Goal: Understand process/instructions

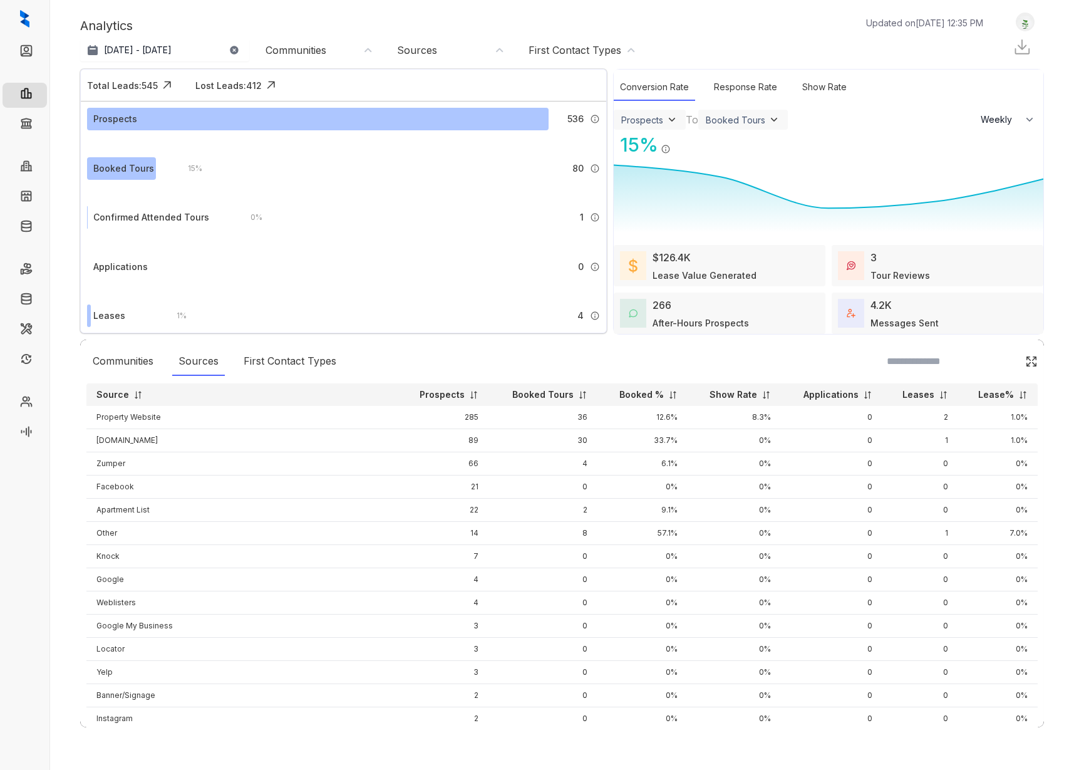
select select "******"
click at [51, 19] on icon at bounding box center [49, 19] width 13 height 13
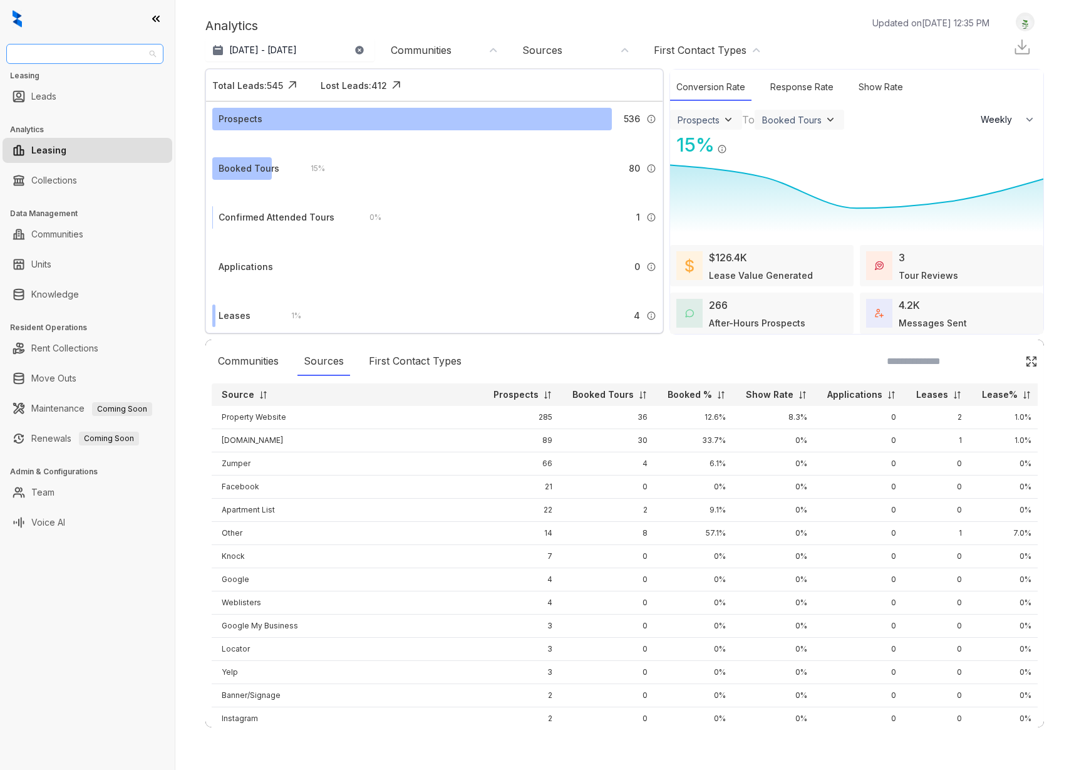
click at [87, 52] on span "LDG Multifamily" at bounding box center [85, 53] width 142 height 19
click at [85, 73] on div "Air Communities" at bounding box center [84, 79] width 137 height 14
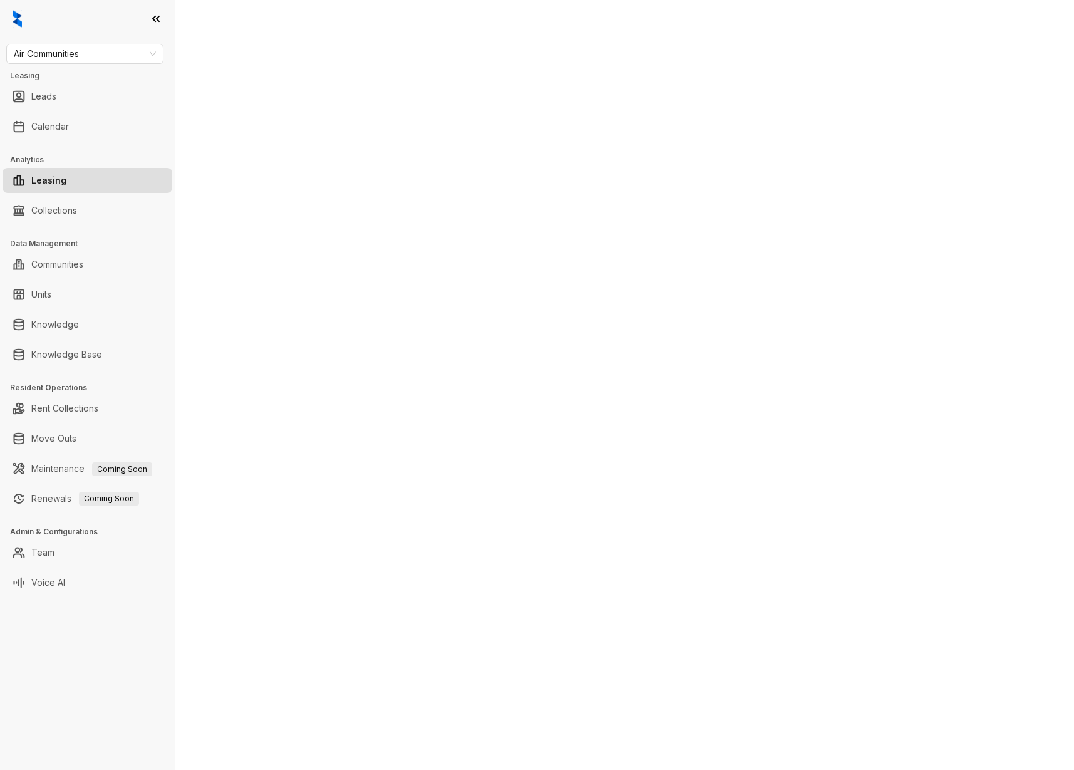
select select "******"
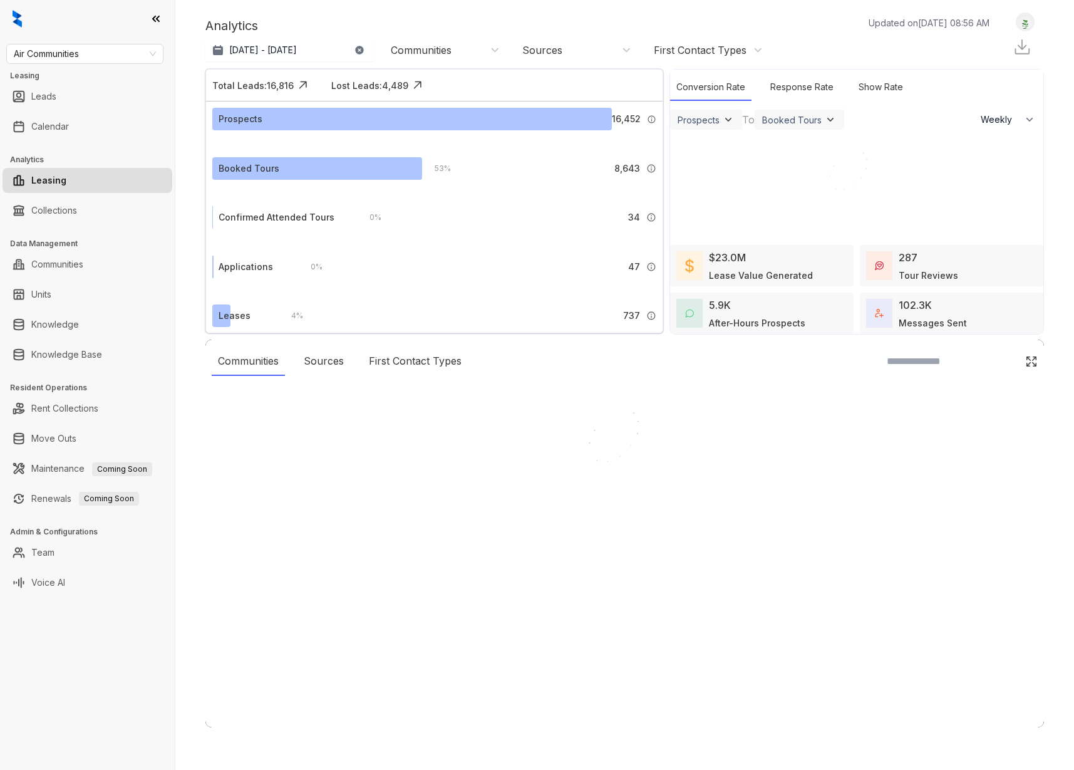
click at [156, 18] on div at bounding box center [537, 385] width 1074 height 770
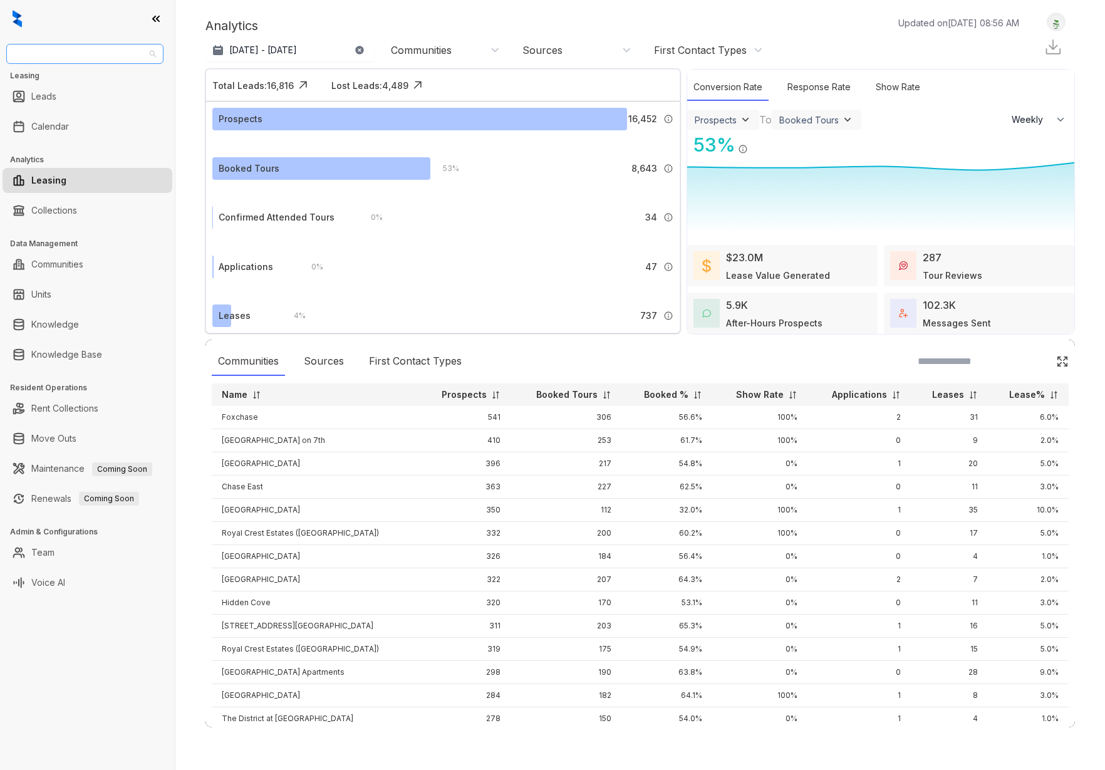
click at [146, 55] on span "Air Communities" at bounding box center [85, 53] width 142 height 19
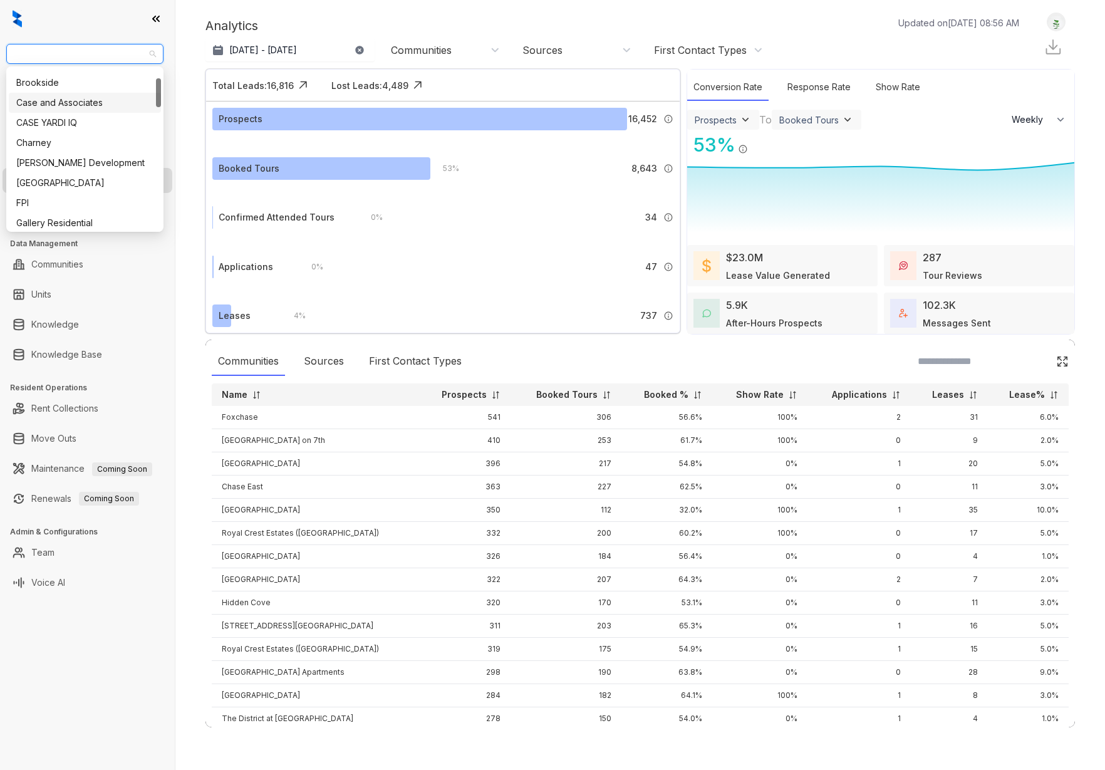
scroll to position [53, 0]
click at [76, 103] on div "Case and Associates" at bounding box center [84, 106] width 137 height 14
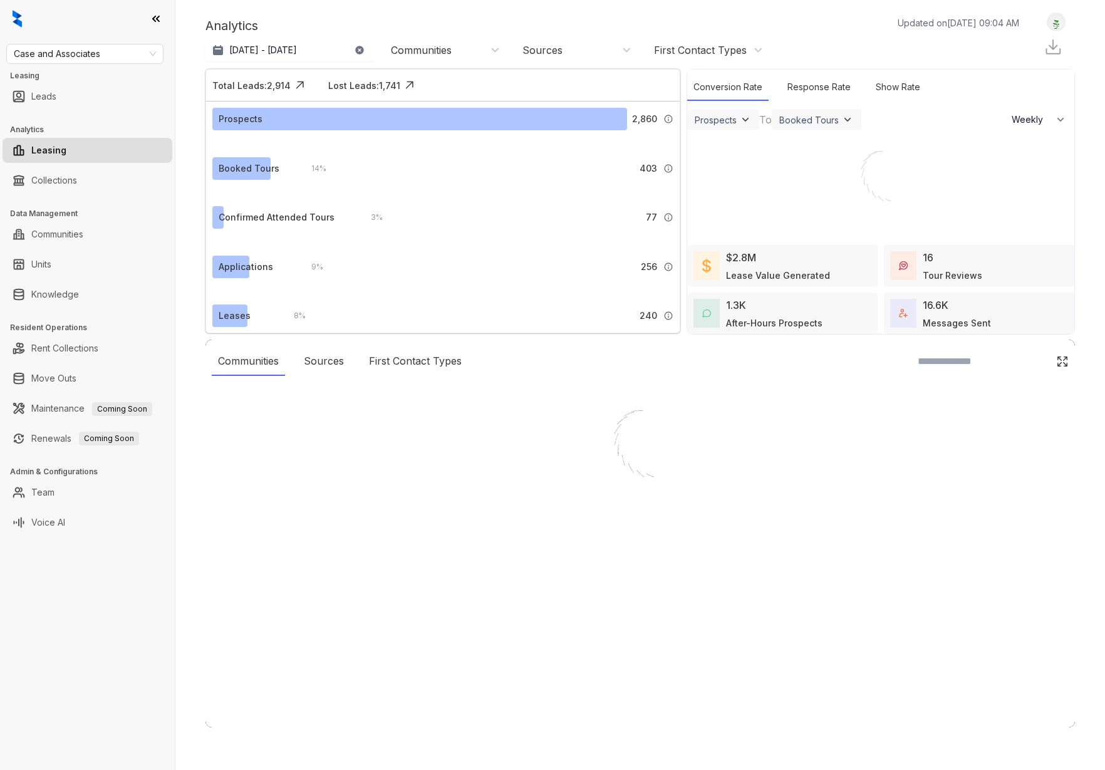
select select "******"
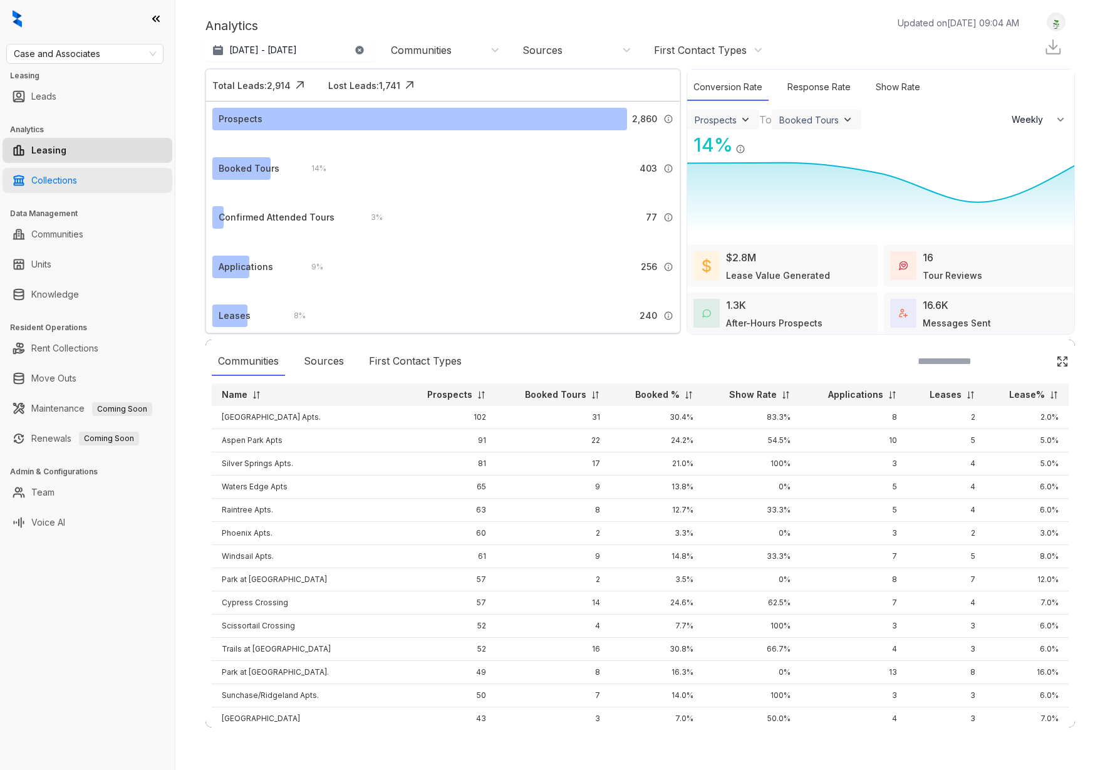
click at [62, 181] on link "Collections" at bounding box center [54, 180] width 46 height 25
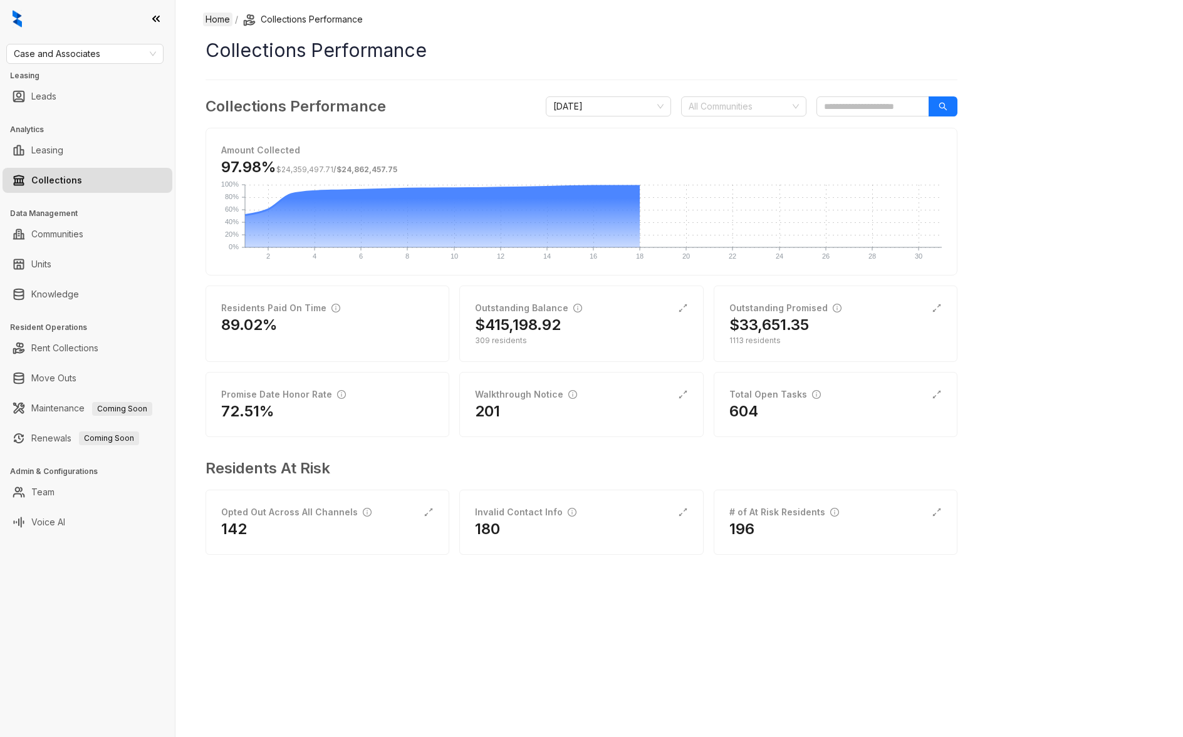
drag, startPoint x: 153, startPoint y: 16, endPoint x: 157, endPoint y: 22, distance: 7.3
click at [153, 16] on icon at bounding box center [156, 19] width 13 height 13
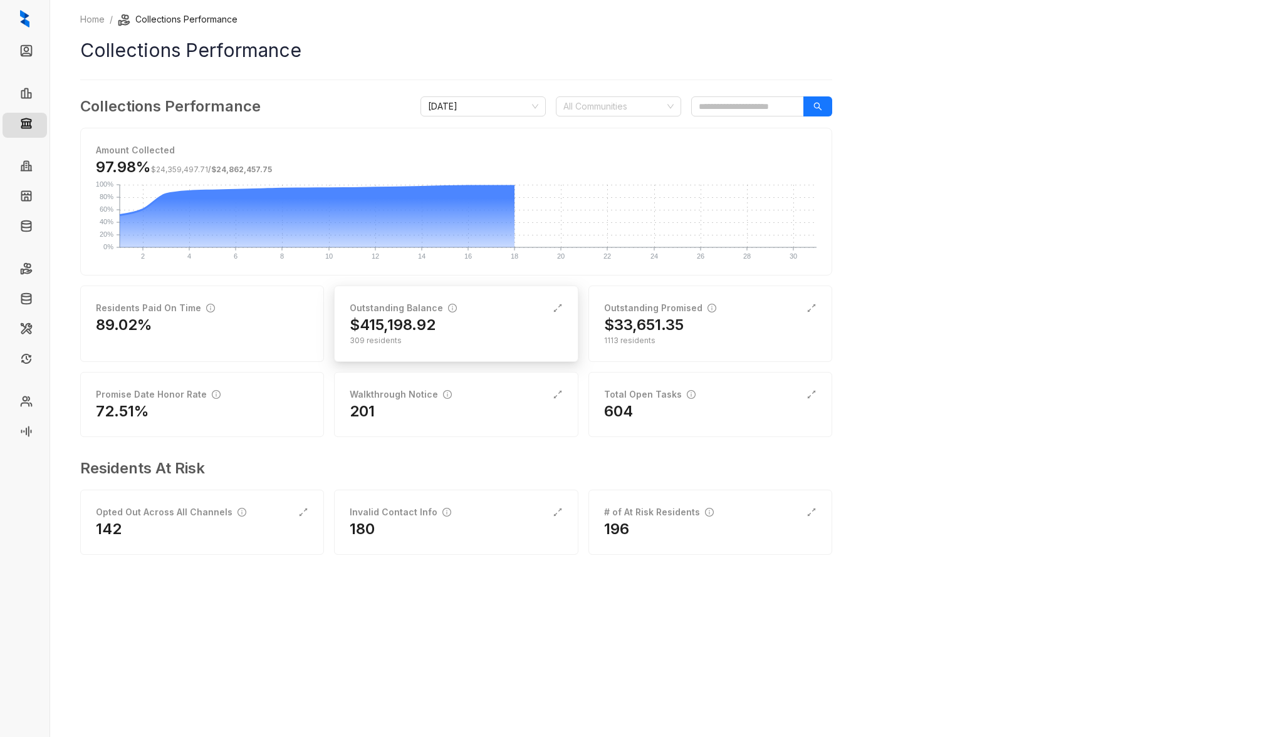
click at [469, 330] on div "$415,198.92" at bounding box center [456, 325] width 212 height 20
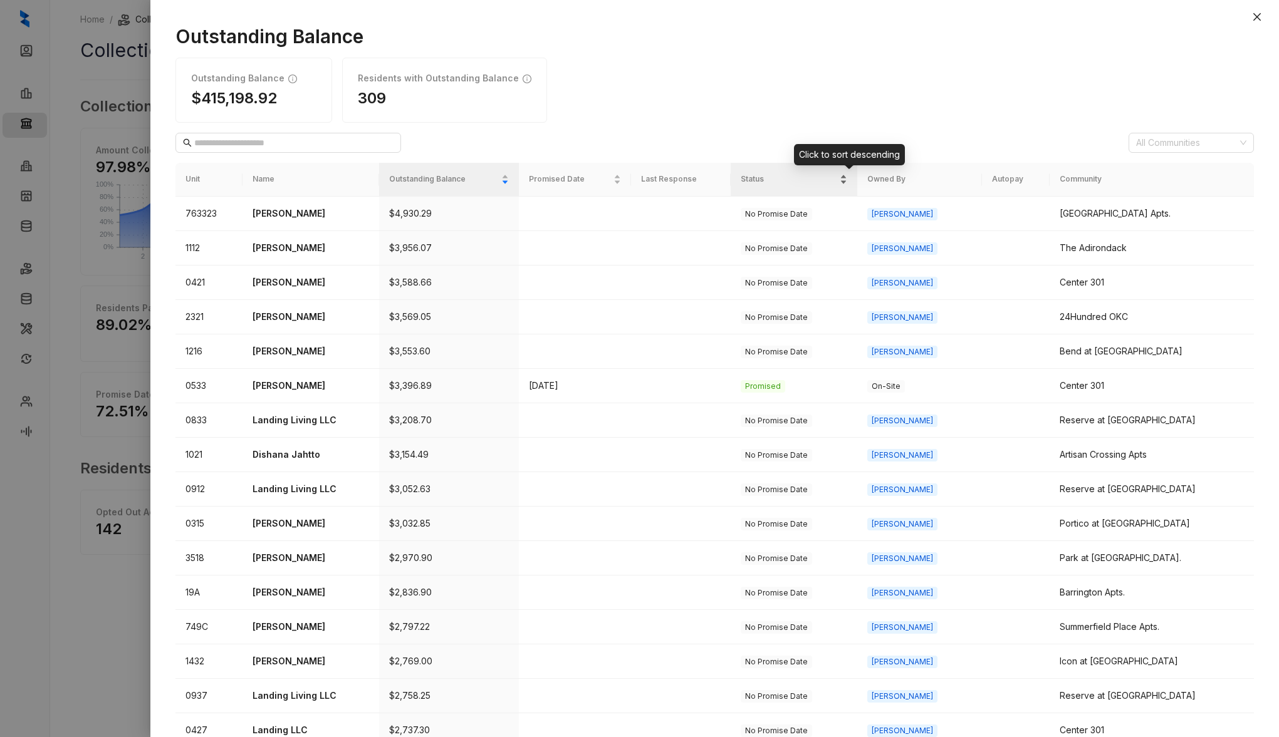
click at [847, 182] on div "Status" at bounding box center [794, 179] width 107 height 13
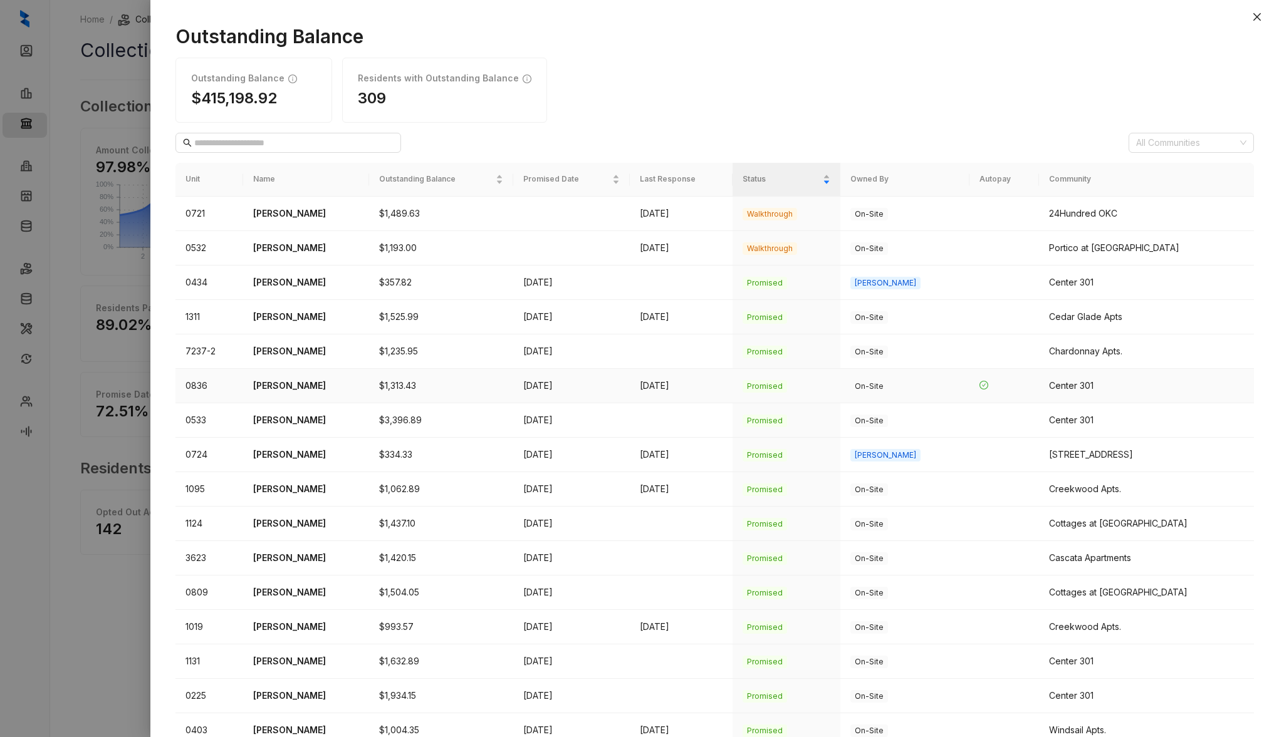
click at [289, 387] on p "[PERSON_NAME]" at bounding box center [306, 386] width 106 height 14
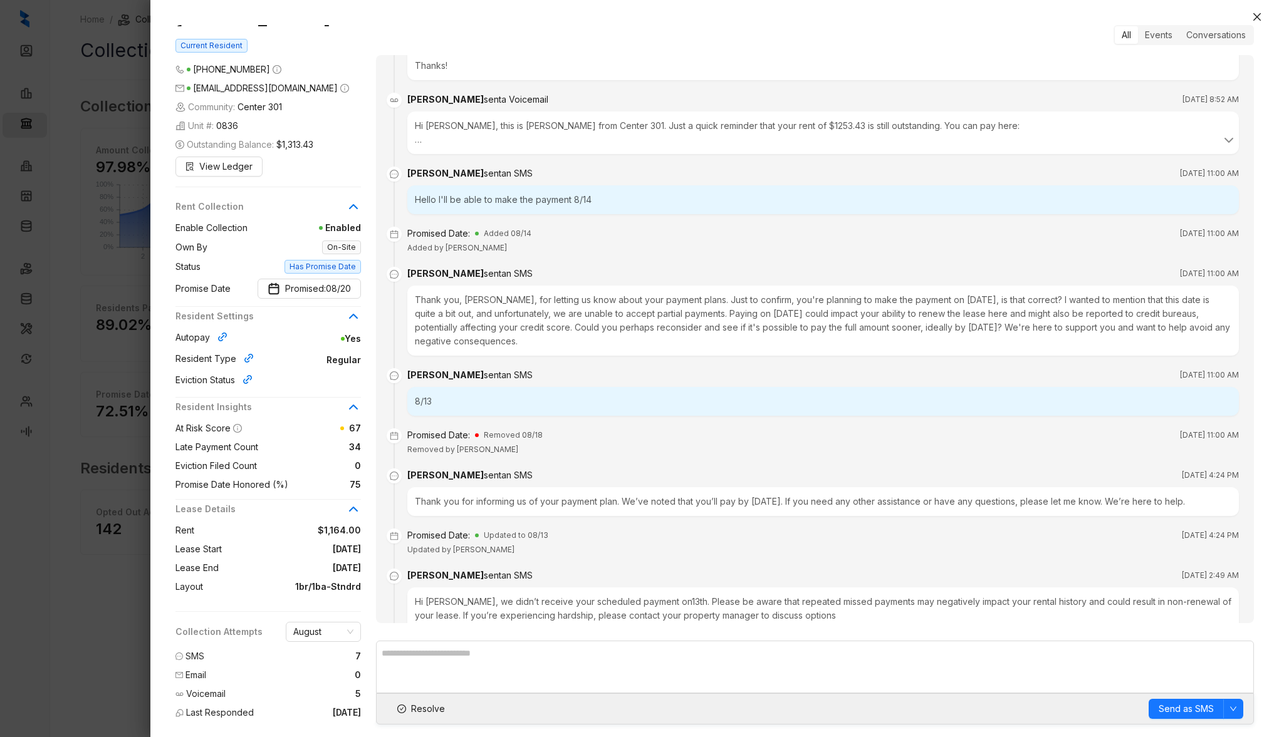
scroll to position [4727, 0]
click at [1105, 16] on icon "close" at bounding box center [1257, 17] width 8 height 8
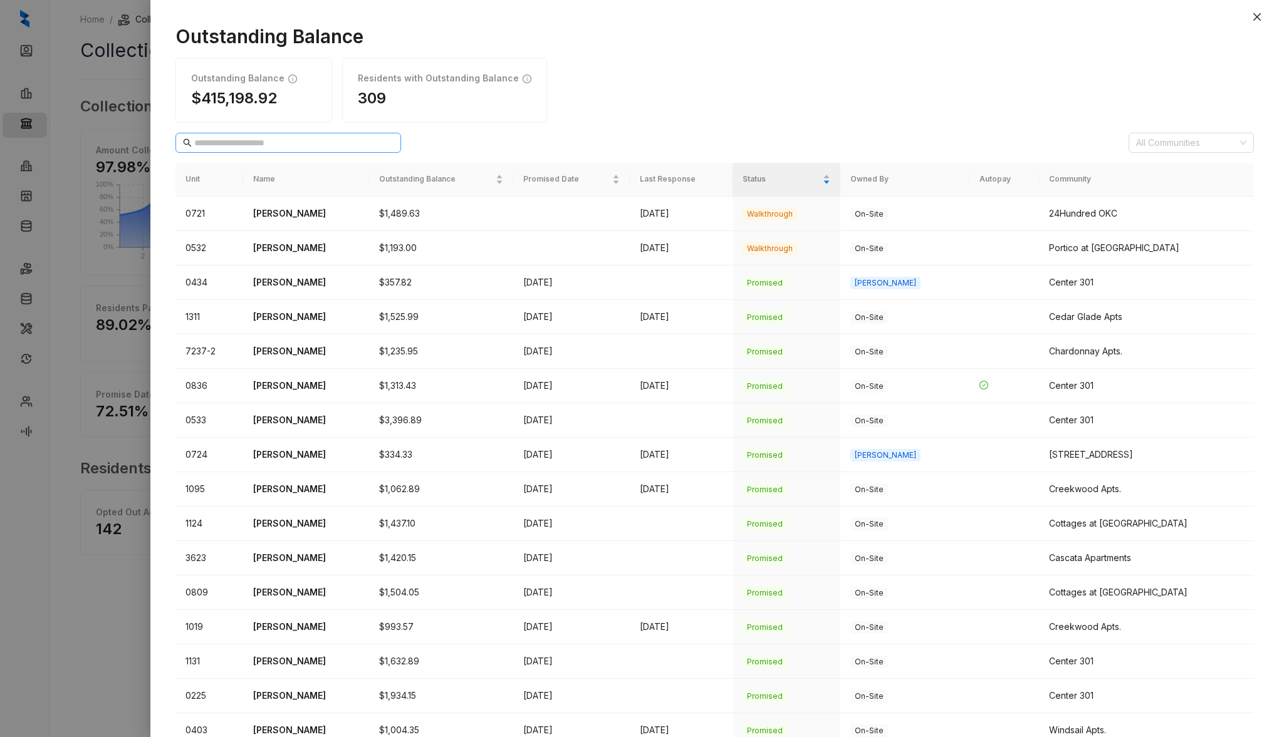
click at [271, 150] on span at bounding box center [288, 143] width 226 height 20
click at [1105, 16] on icon "close" at bounding box center [1257, 17] width 8 height 8
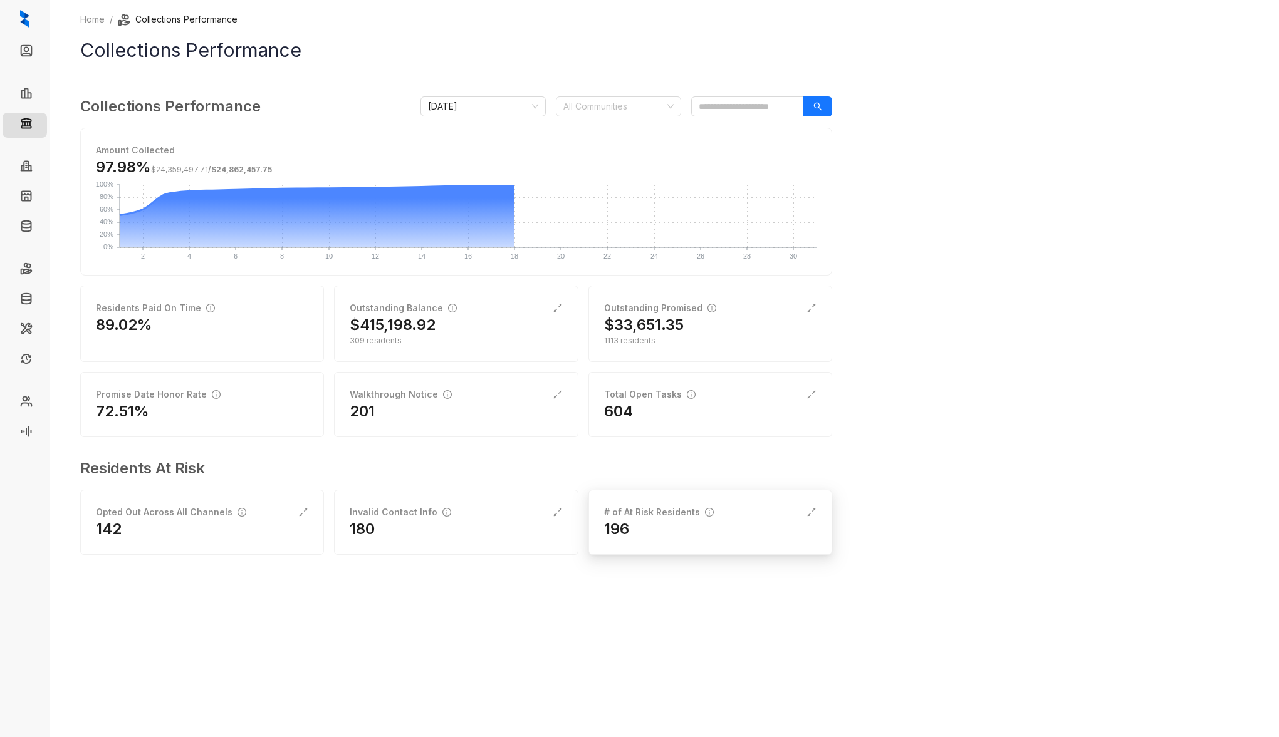
click at [677, 528] on div "196" at bounding box center [710, 529] width 212 height 20
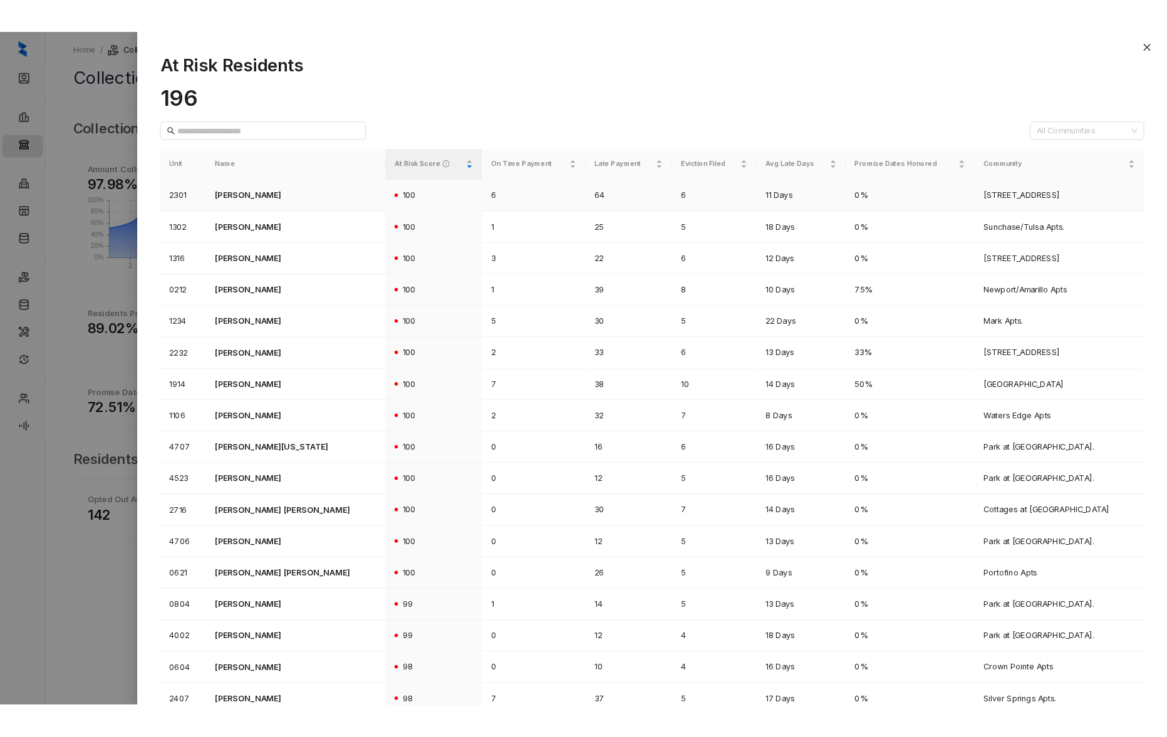
scroll to position [1, 0]
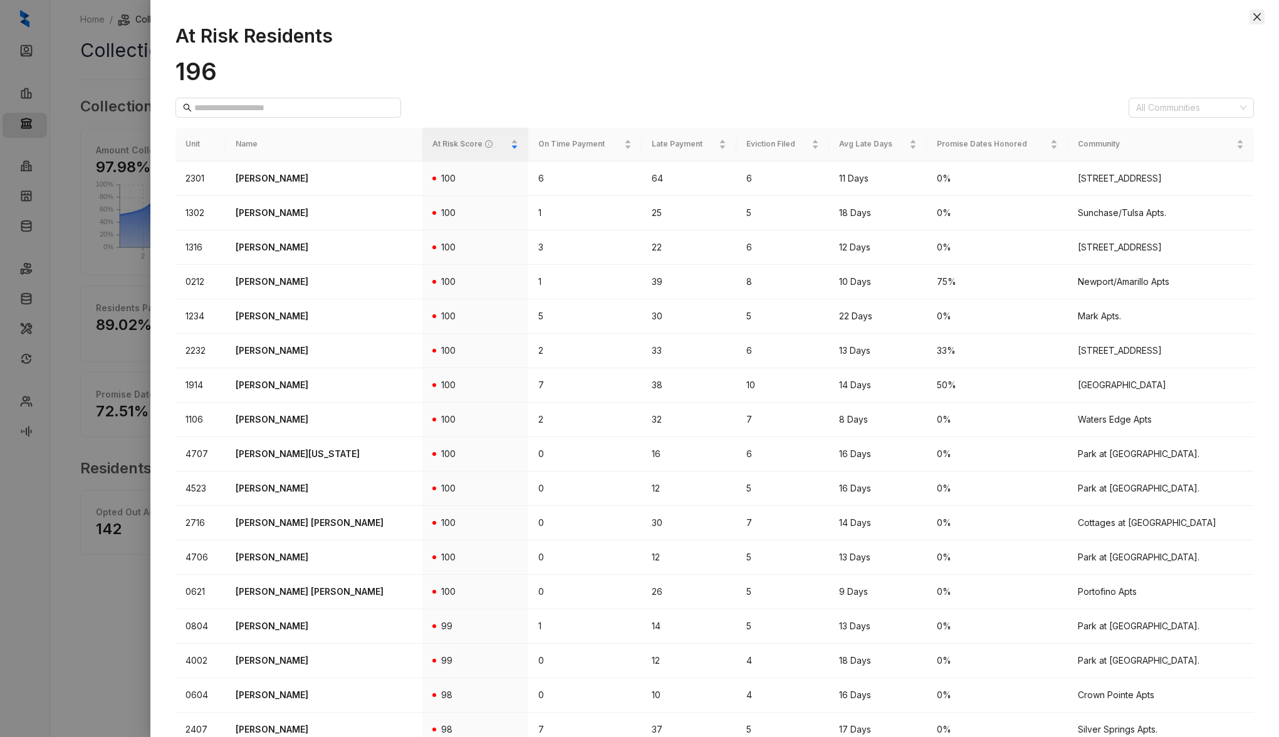
click at [1105, 17] on icon "close" at bounding box center [1257, 17] width 8 height 8
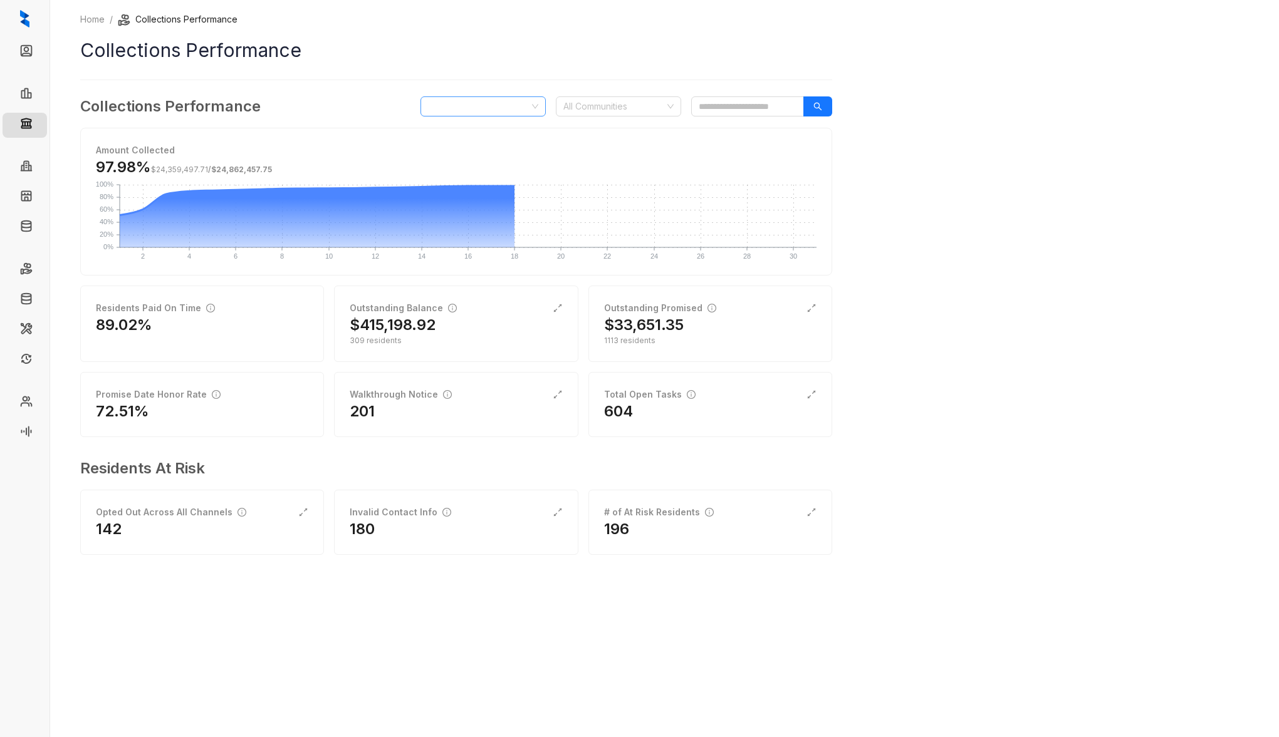
click at [523, 110] on span "[DATE]" at bounding box center [483, 106] width 110 height 19
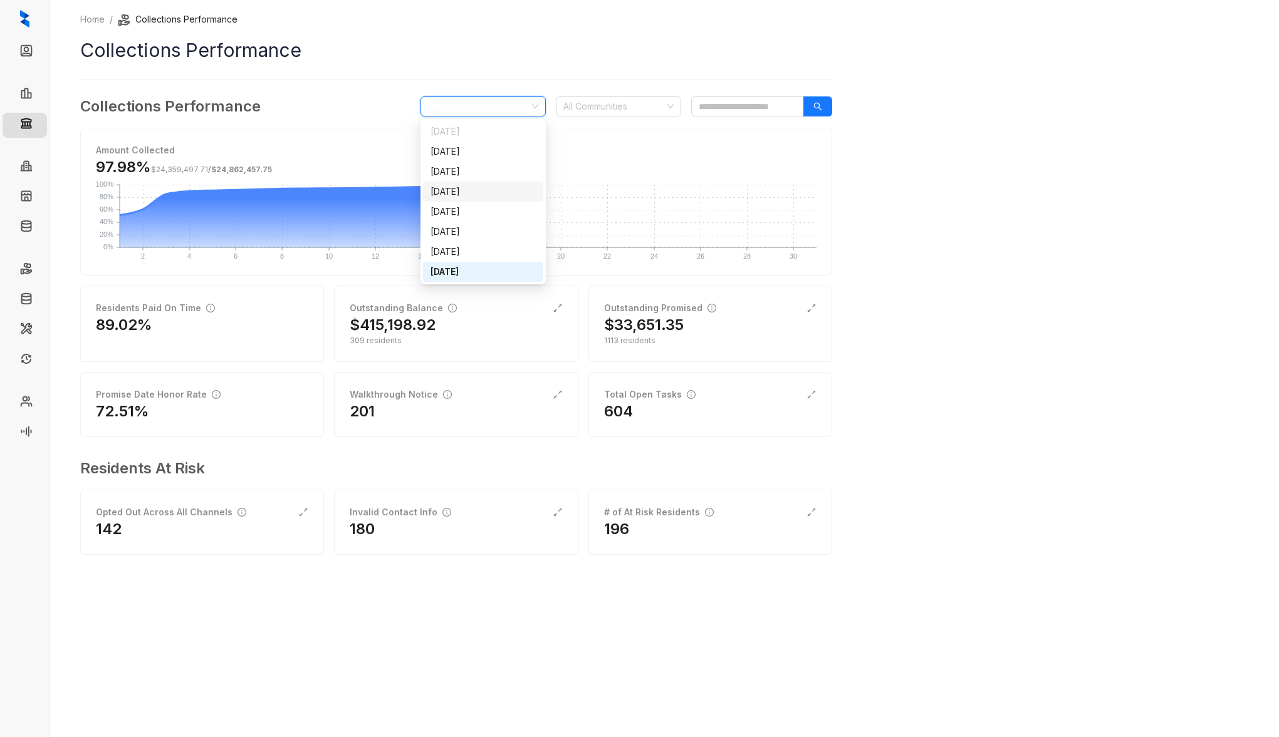
click at [968, 298] on div "Home / Collections Performance Collections Performance Collections Performance …" at bounding box center [664, 368] width 1229 height 737
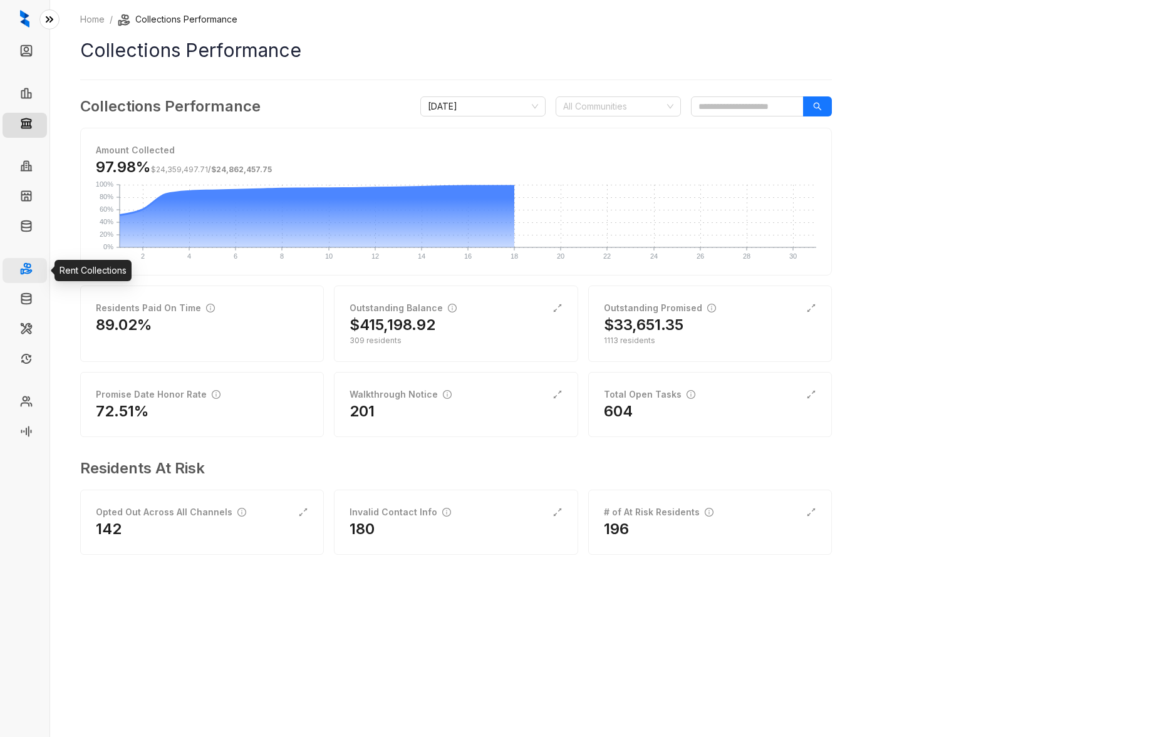
click at [39, 273] on link "Rent Collections" at bounding box center [72, 270] width 67 height 25
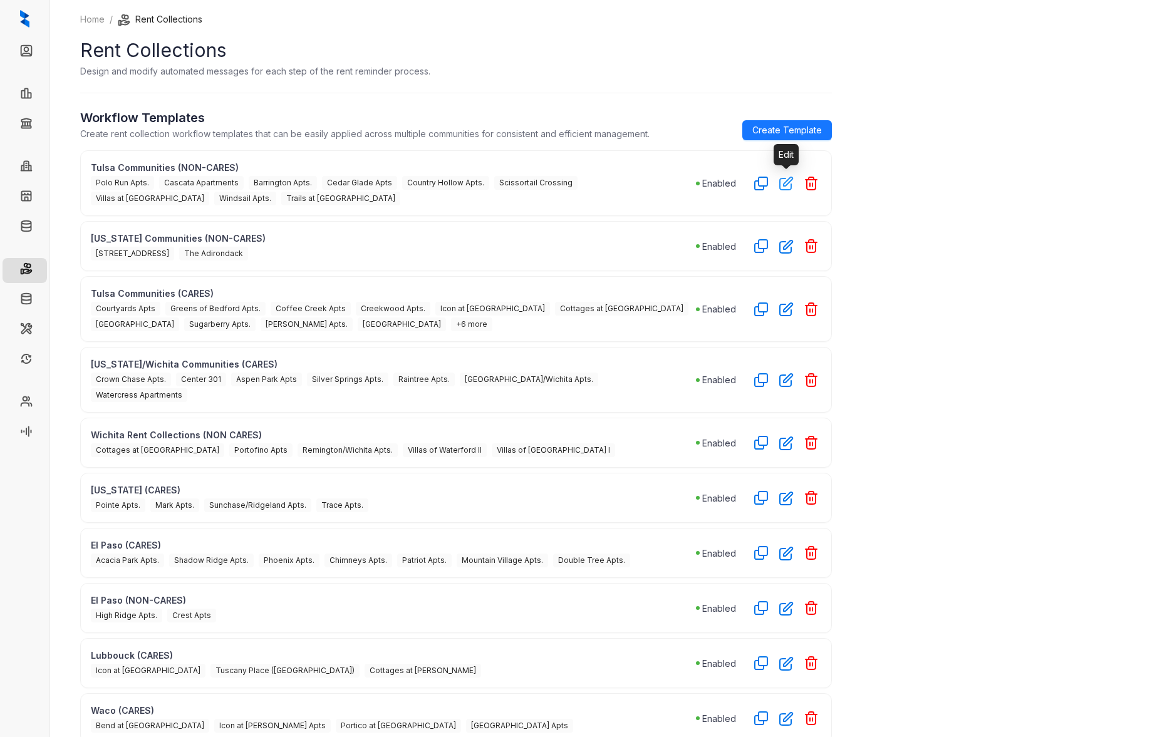
click at [785, 185] on icon "button" at bounding box center [786, 183] width 13 height 13
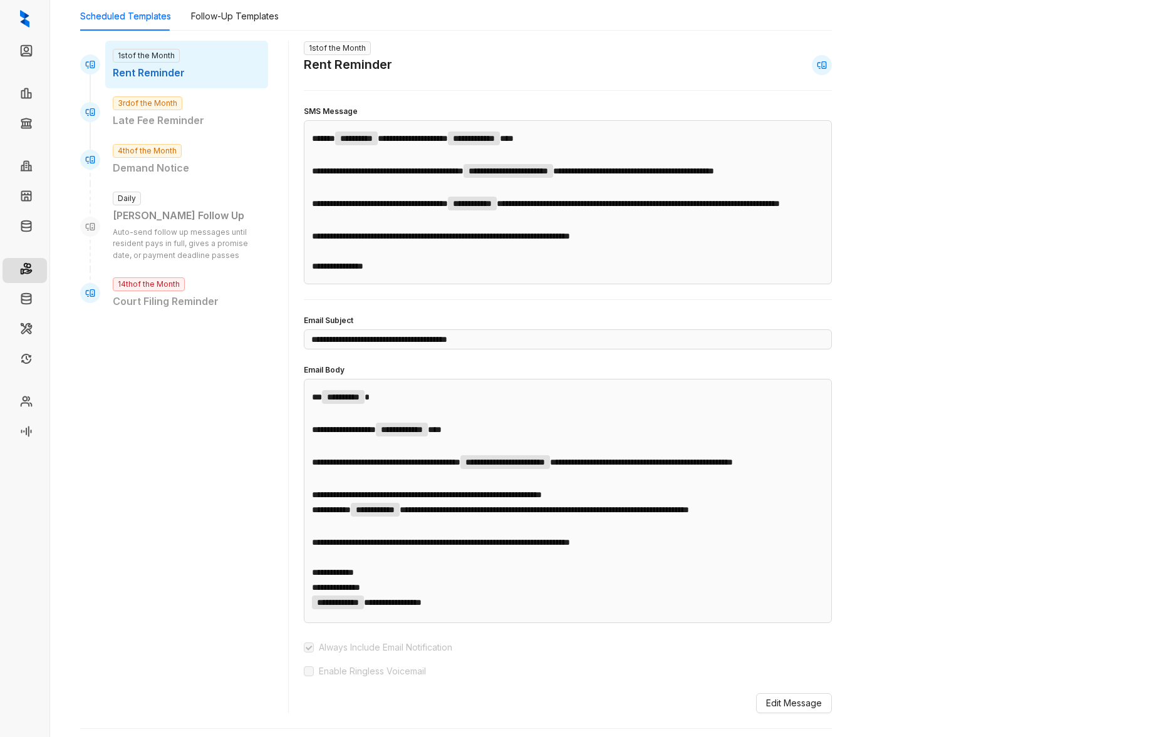
scroll to position [80, 0]
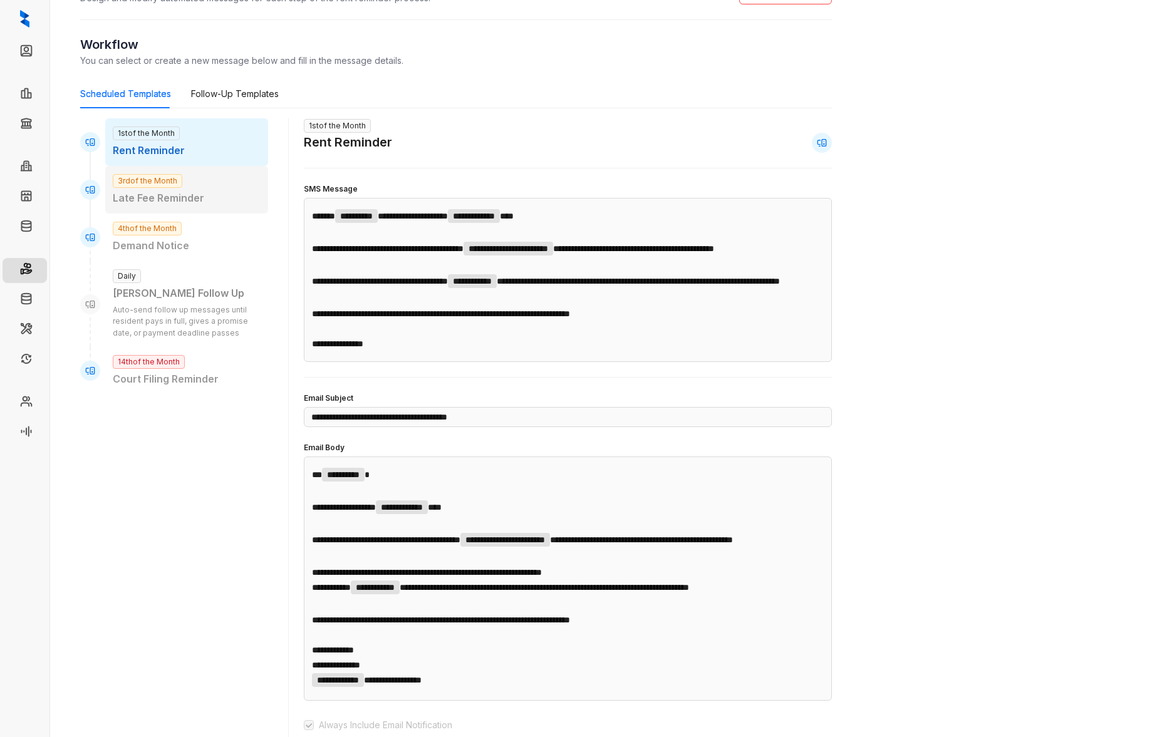
click at [211, 192] on p "Late Fee Reminder" at bounding box center [187, 198] width 148 height 16
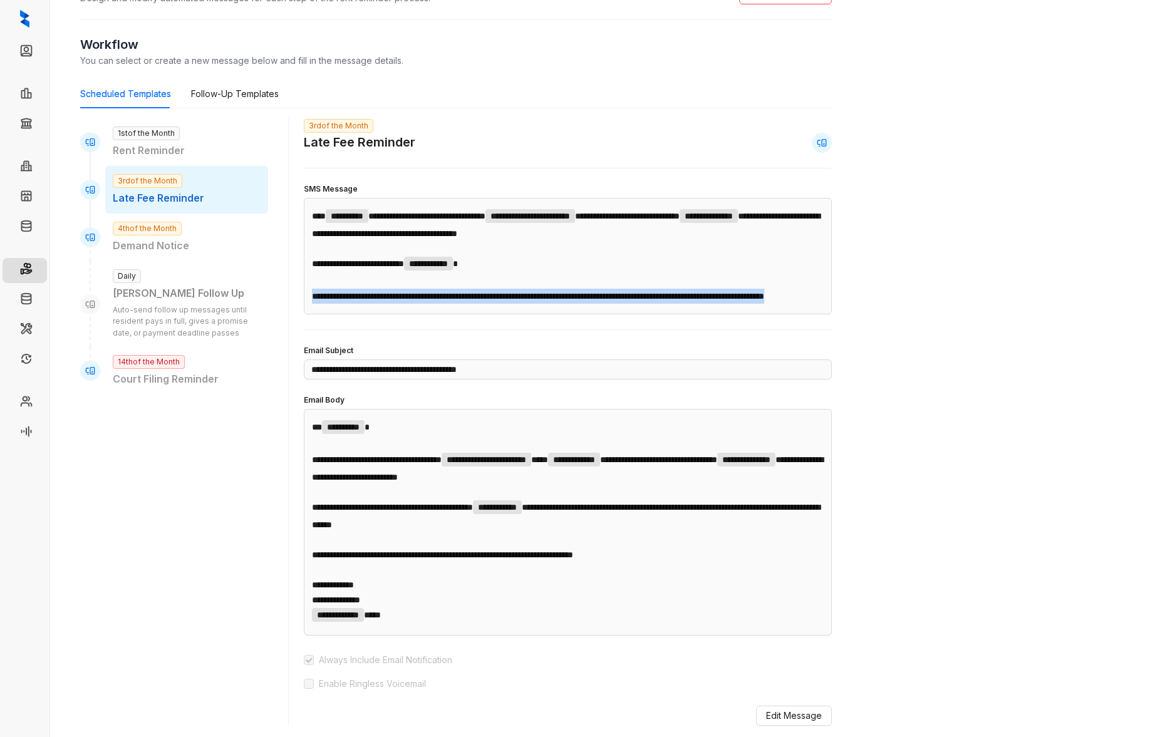
drag, startPoint x: 410, startPoint y: 321, endPoint x: 304, endPoint y: 302, distance: 106.9
click at [304, 302] on div "**********" at bounding box center [568, 256] width 528 height 117
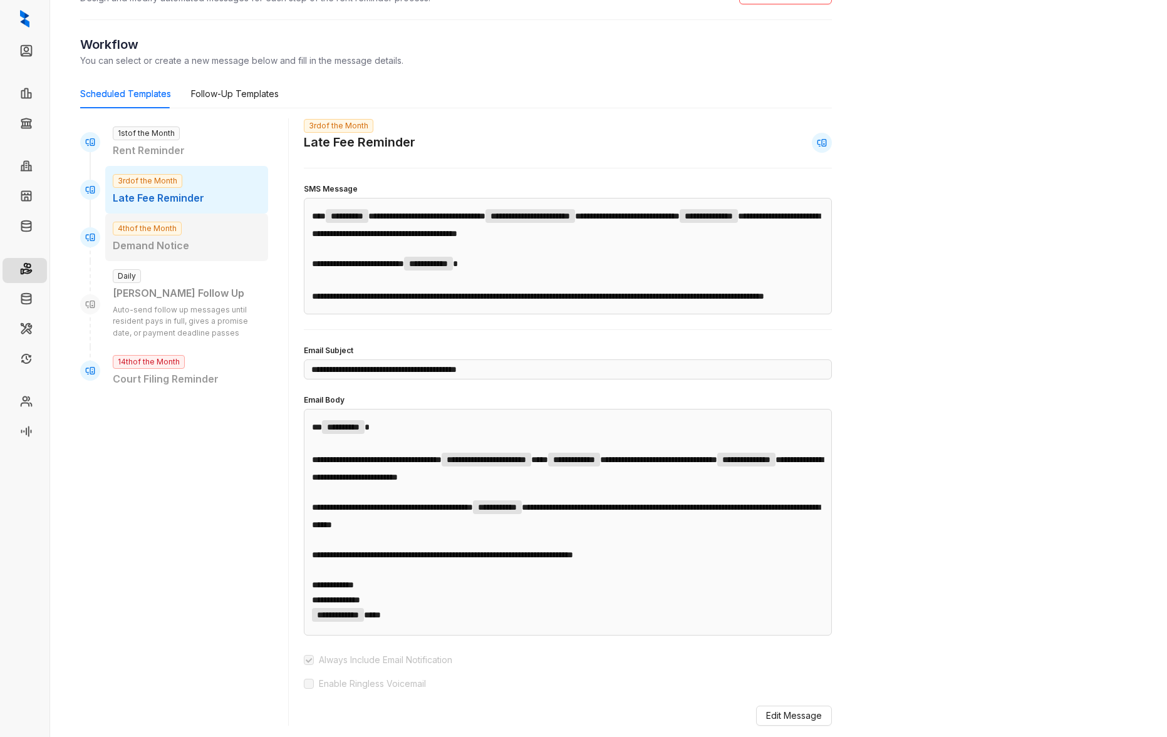
click at [194, 238] on p "Demand Notice" at bounding box center [187, 246] width 148 height 16
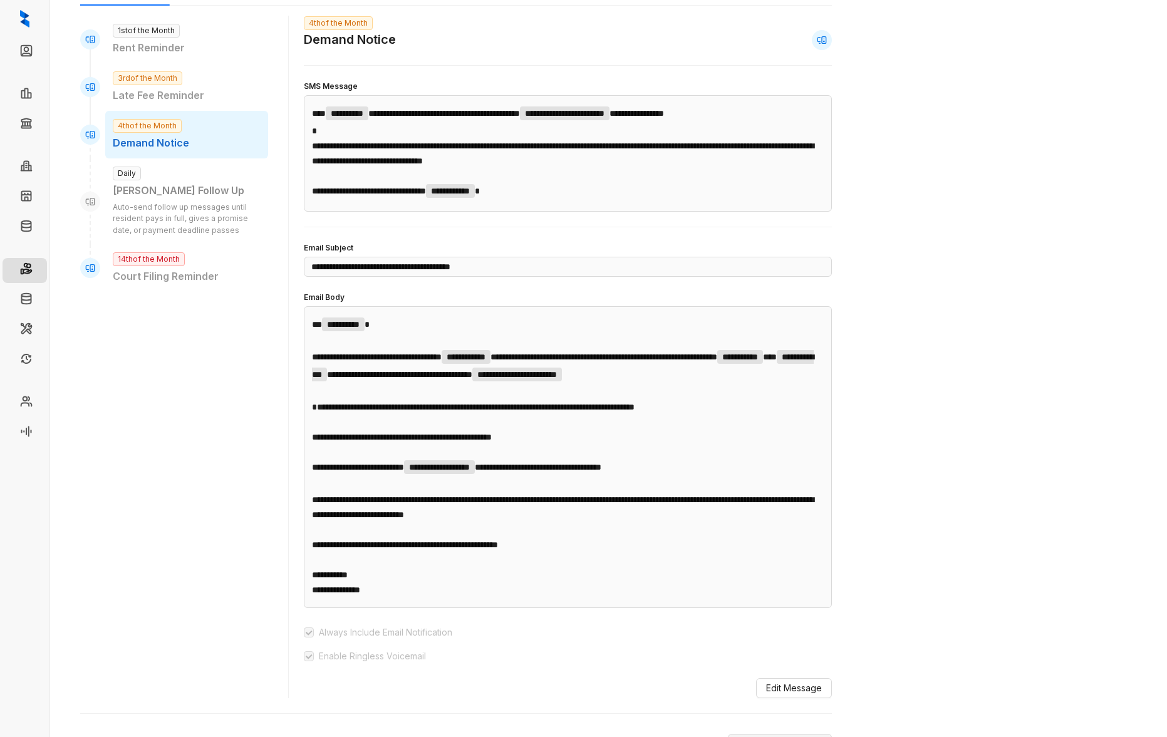
scroll to position [108, 0]
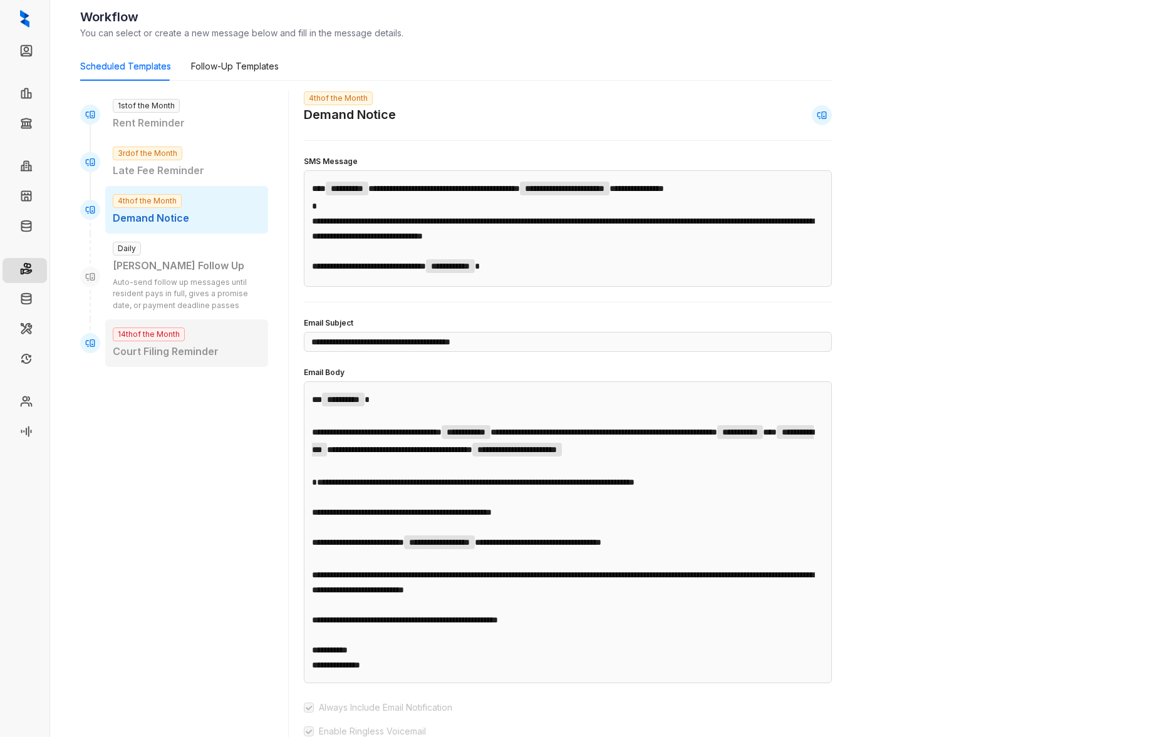
click at [226, 341] on div "14th of the Month Court Filing Reminder" at bounding box center [186, 344] width 163 height 48
type input "**********"
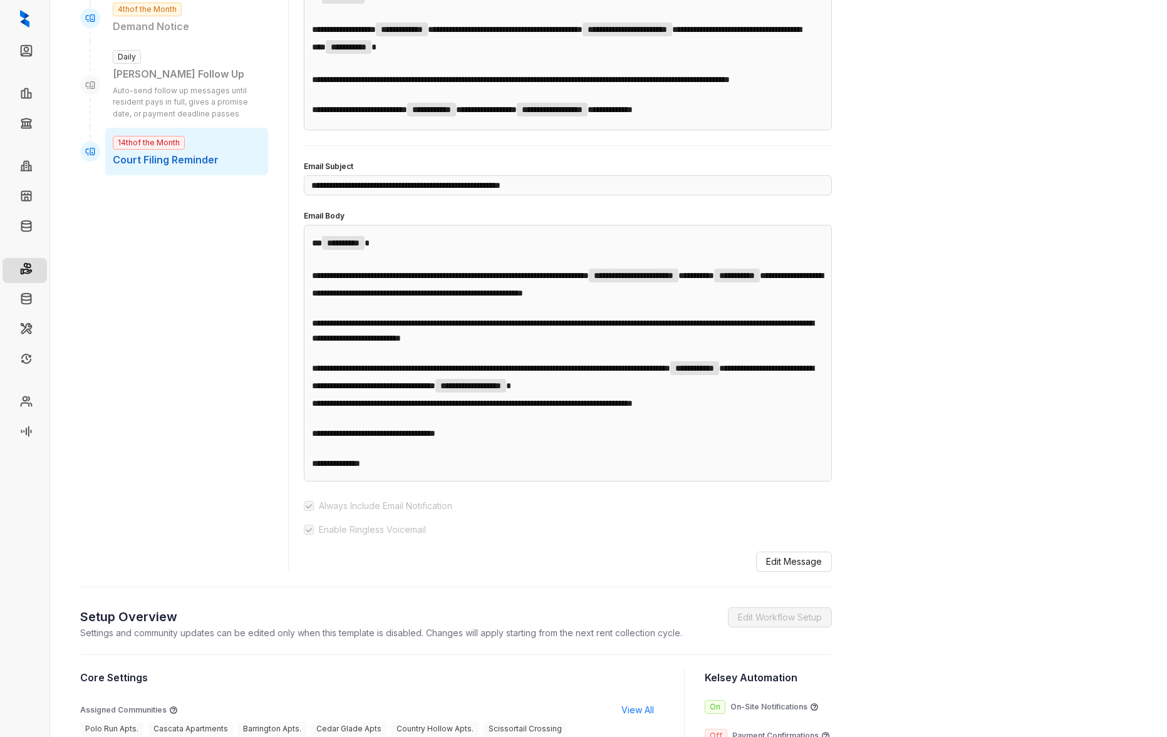
scroll to position [0, 0]
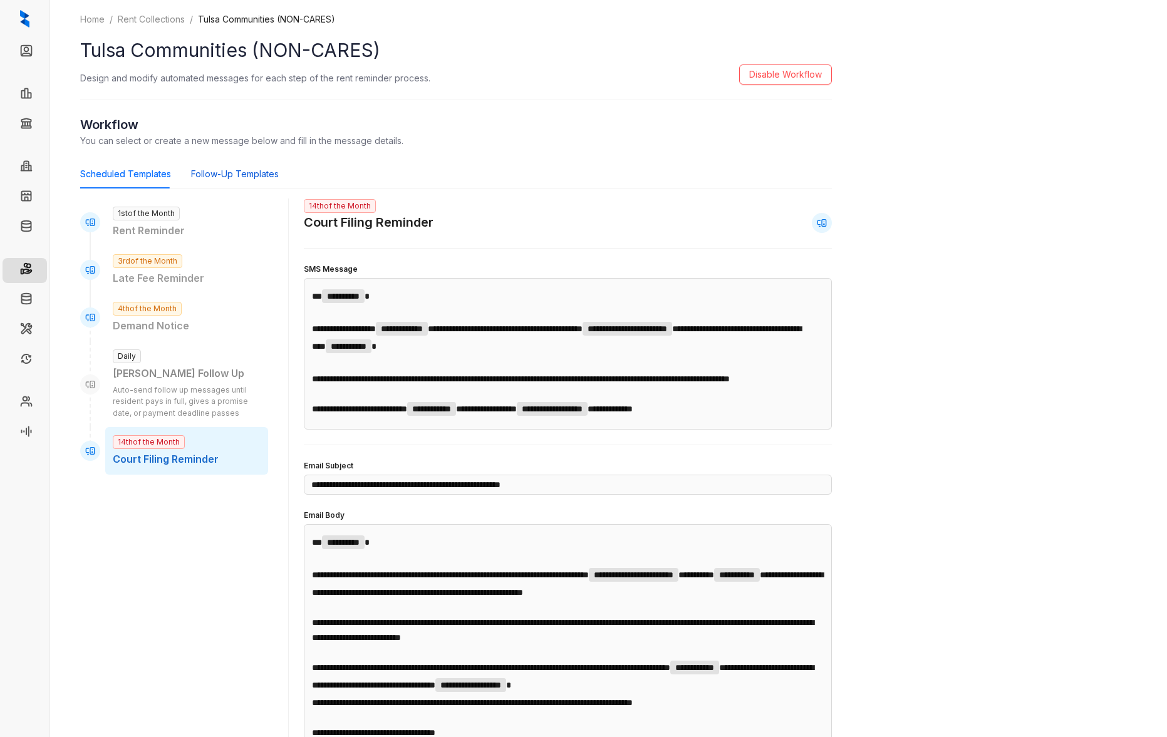
click at [225, 172] on div "Follow-Up Templates" at bounding box center [235, 174] width 88 height 14
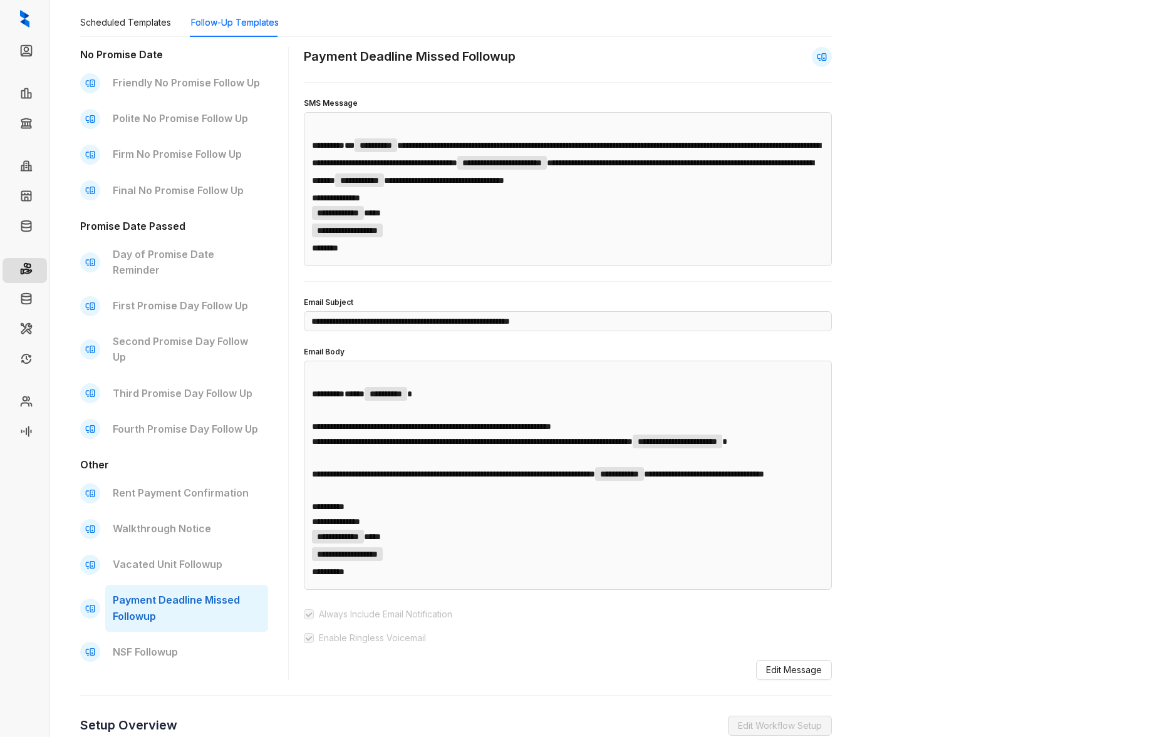
scroll to position [155, 0]
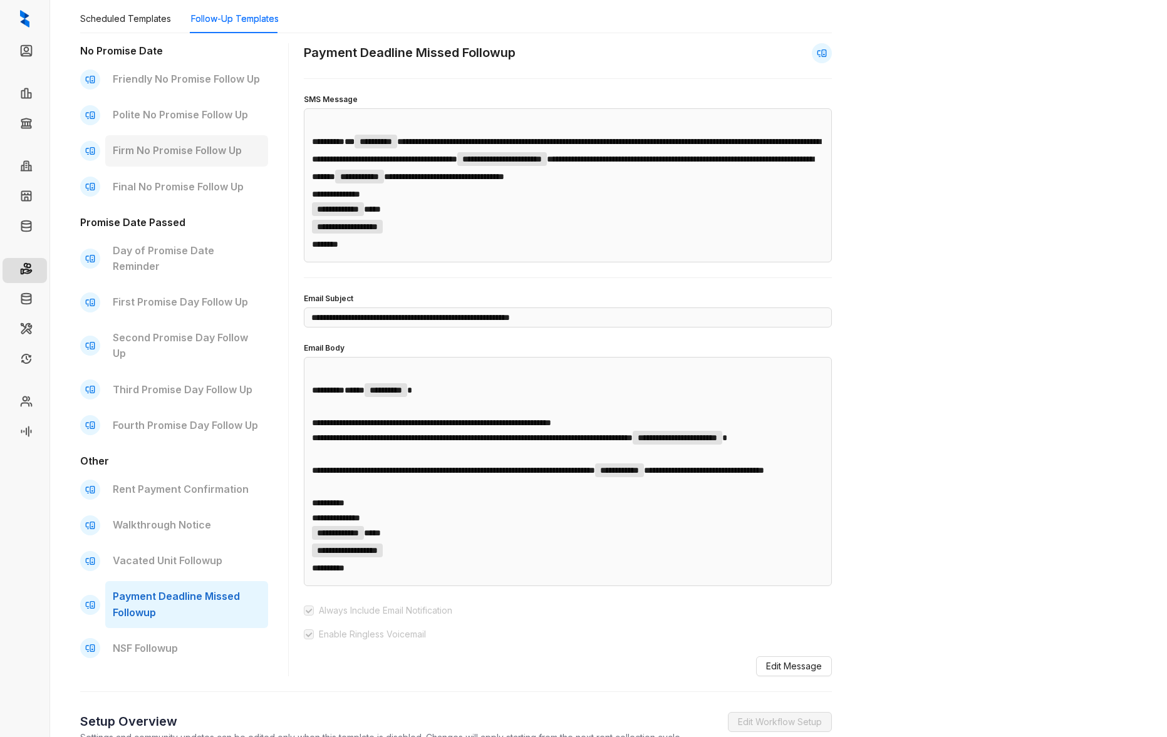
click at [220, 151] on p "Firm No Promise Follow Up" at bounding box center [187, 151] width 148 height 16
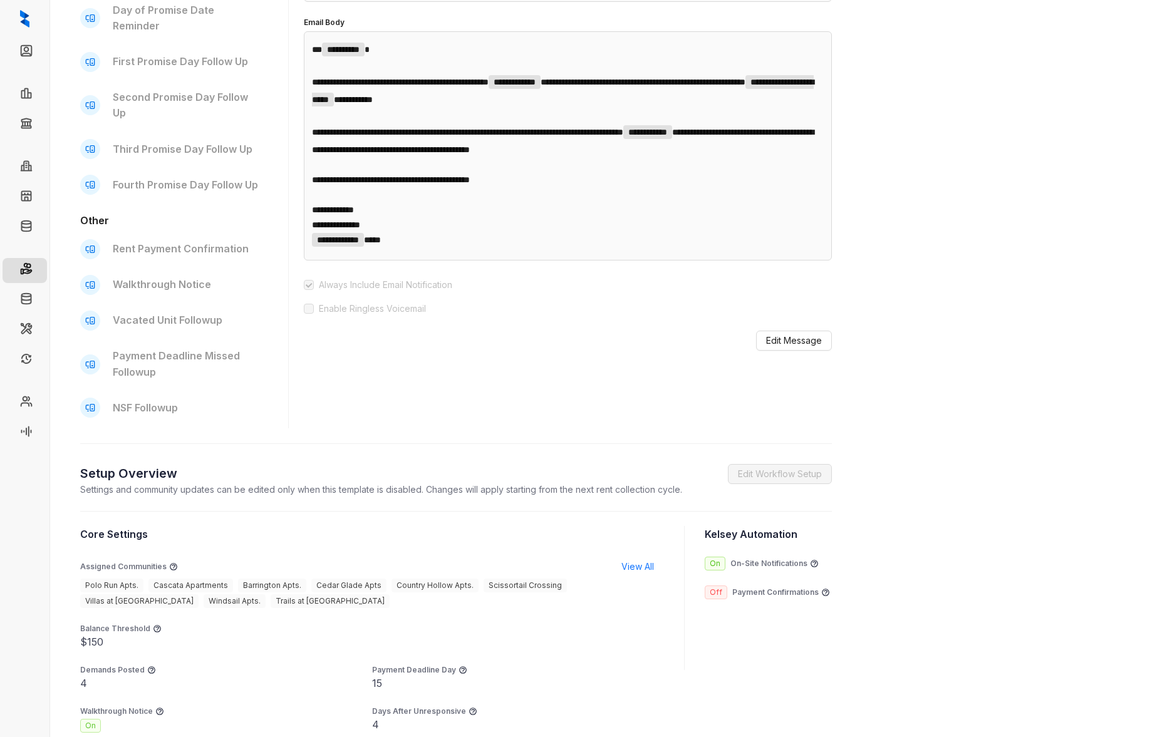
scroll to position [460, 0]
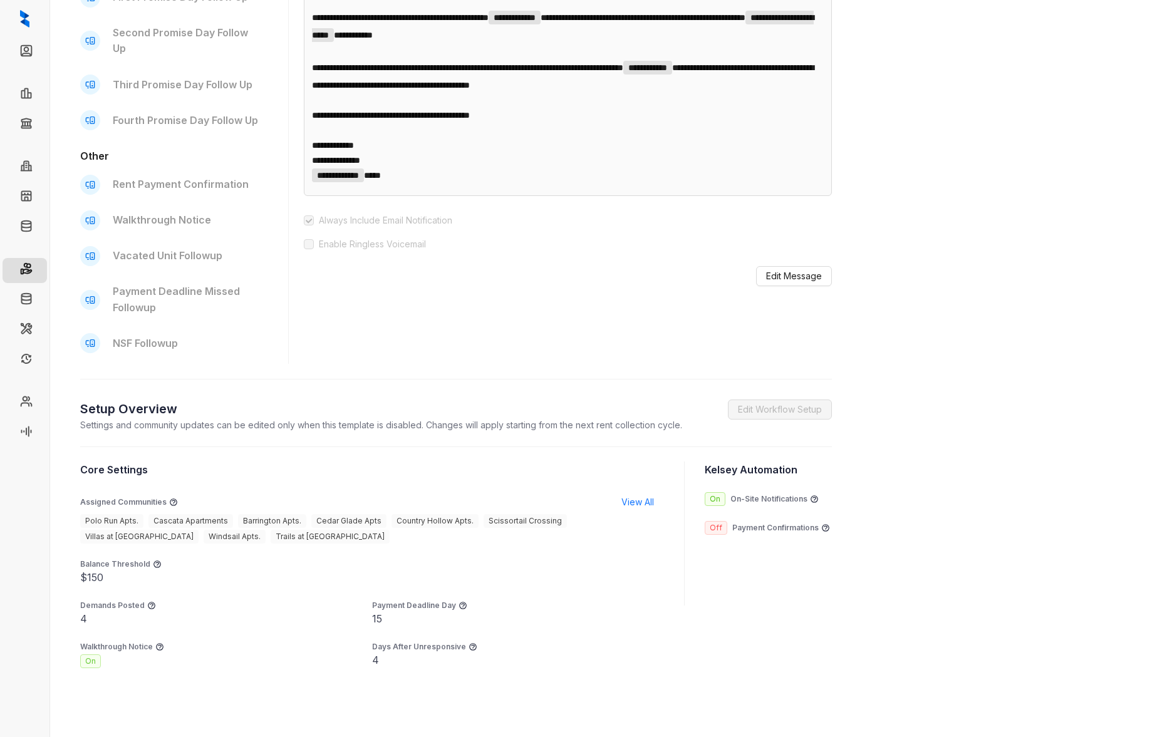
click at [216, 177] on p "Rent Payment Confirmation" at bounding box center [187, 185] width 148 height 16
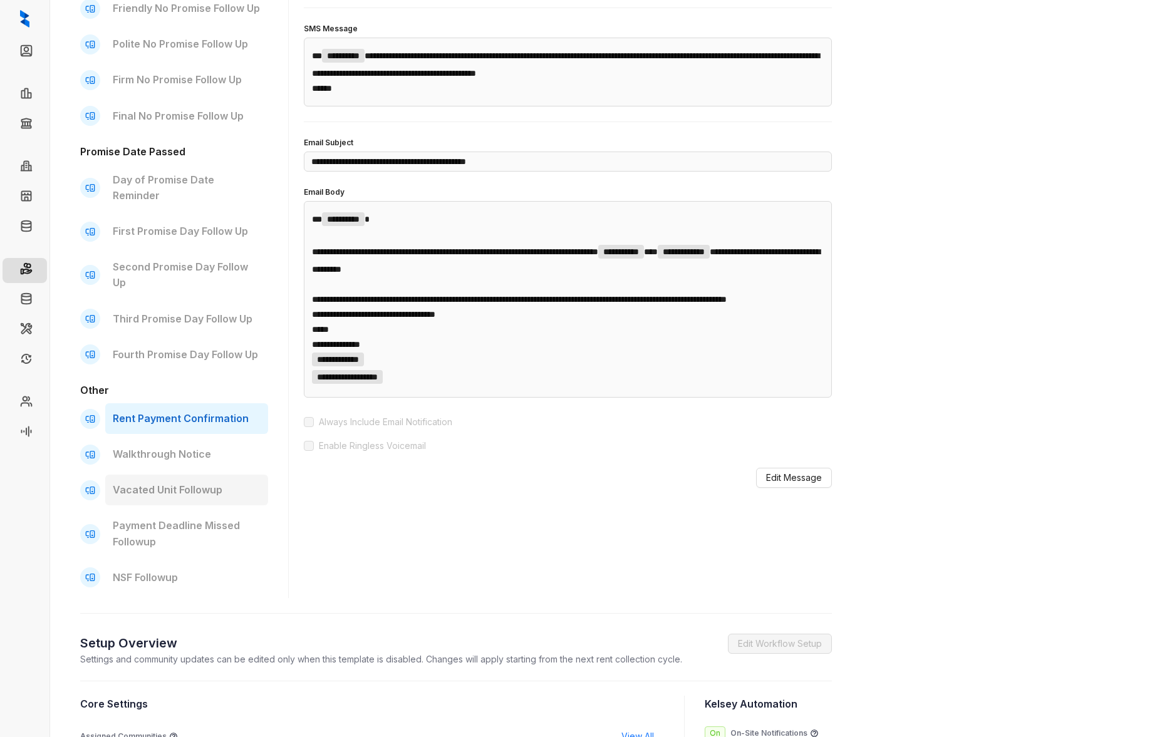
scroll to position [227, 0]
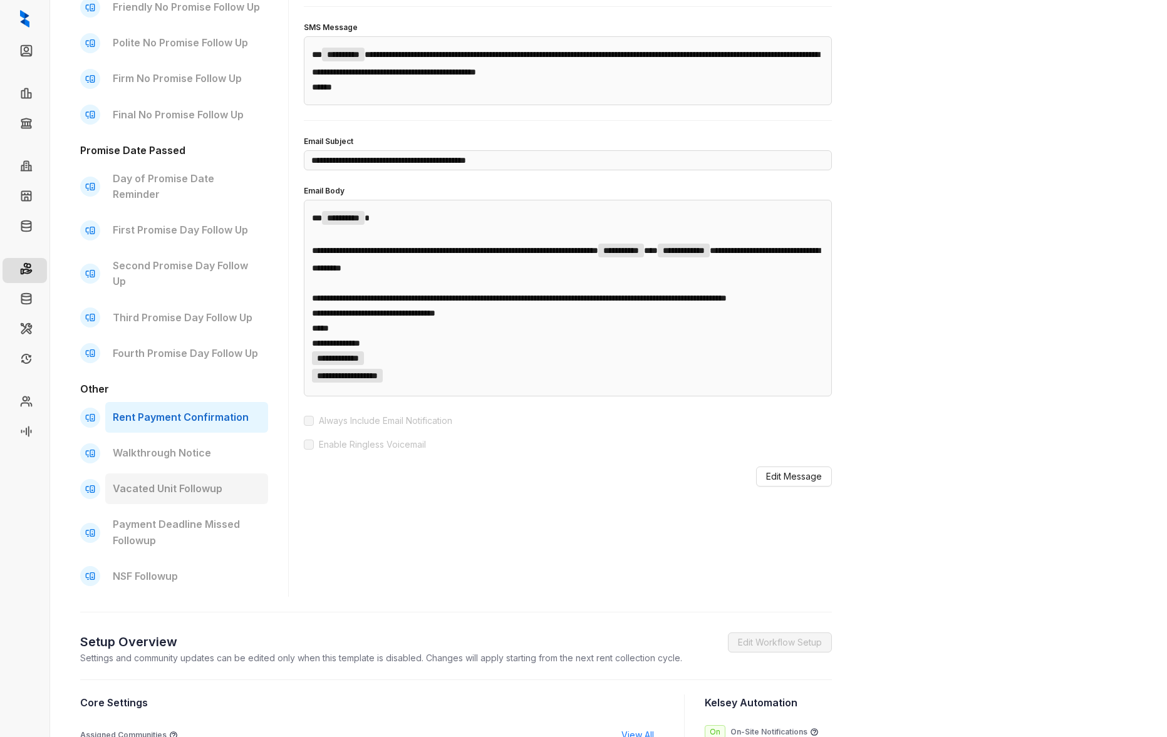
click at [190, 481] on p "Vacated Unit Followup" at bounding box center [187, 489] width 148 height 16
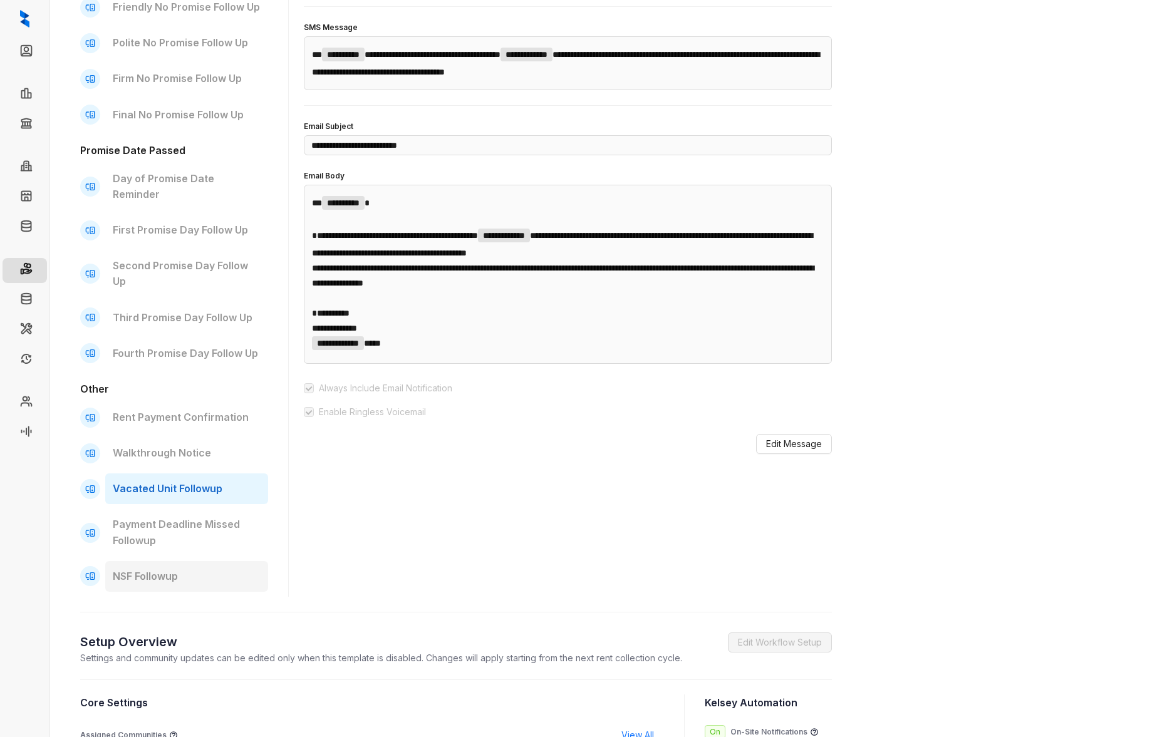
click at [189, 569] on p "NSF Followup" at bounding box center [187, 577] width 148 height 16
type input "**********"
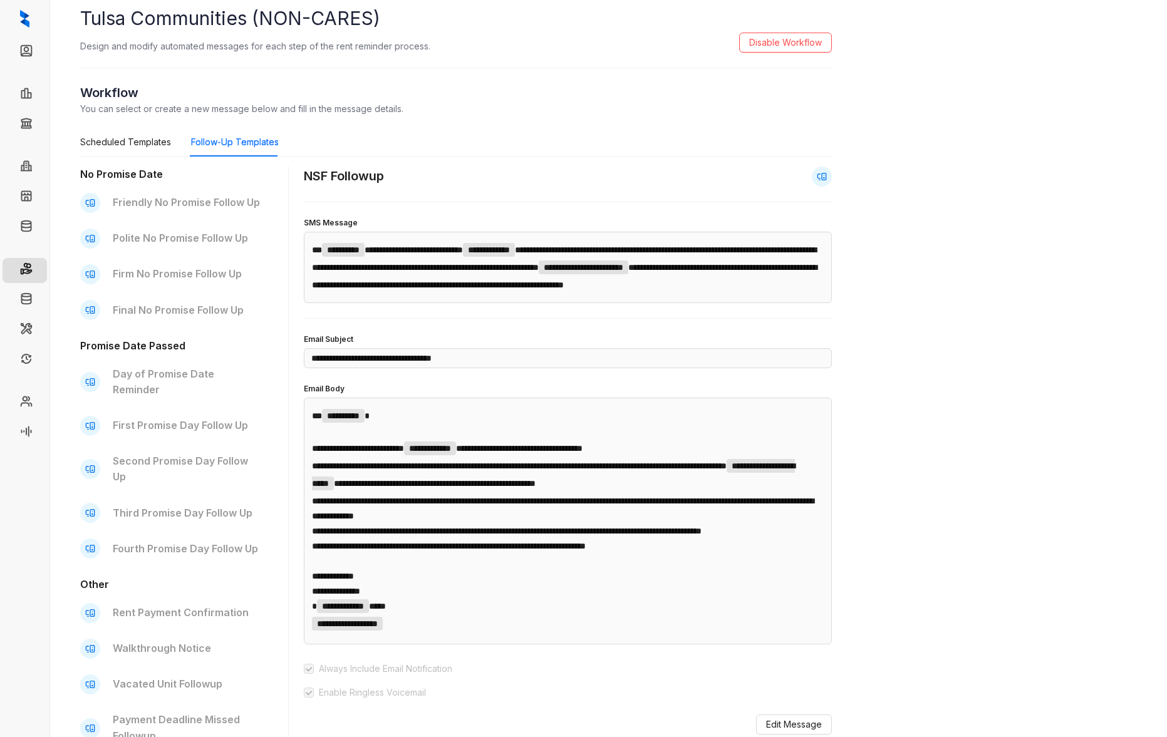
scroll to position [53, 0]
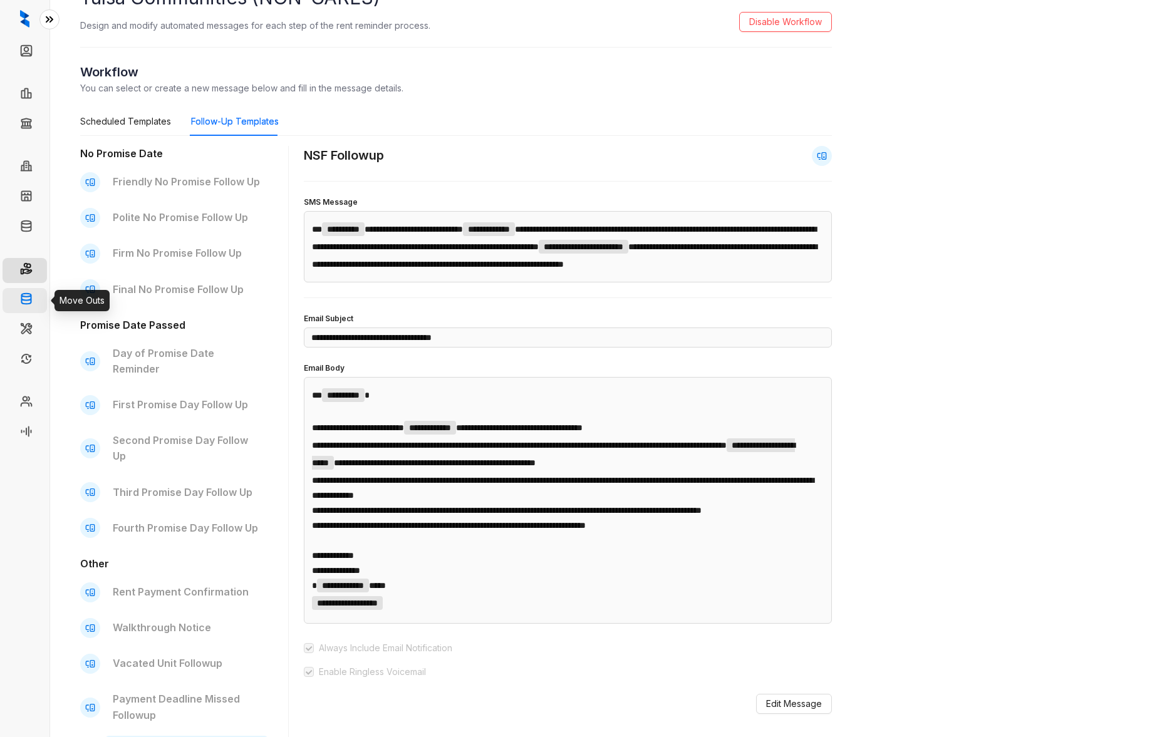
click at [39, 298] on link "Move Outs" at bounding box center [61, 300] width 45 height 25
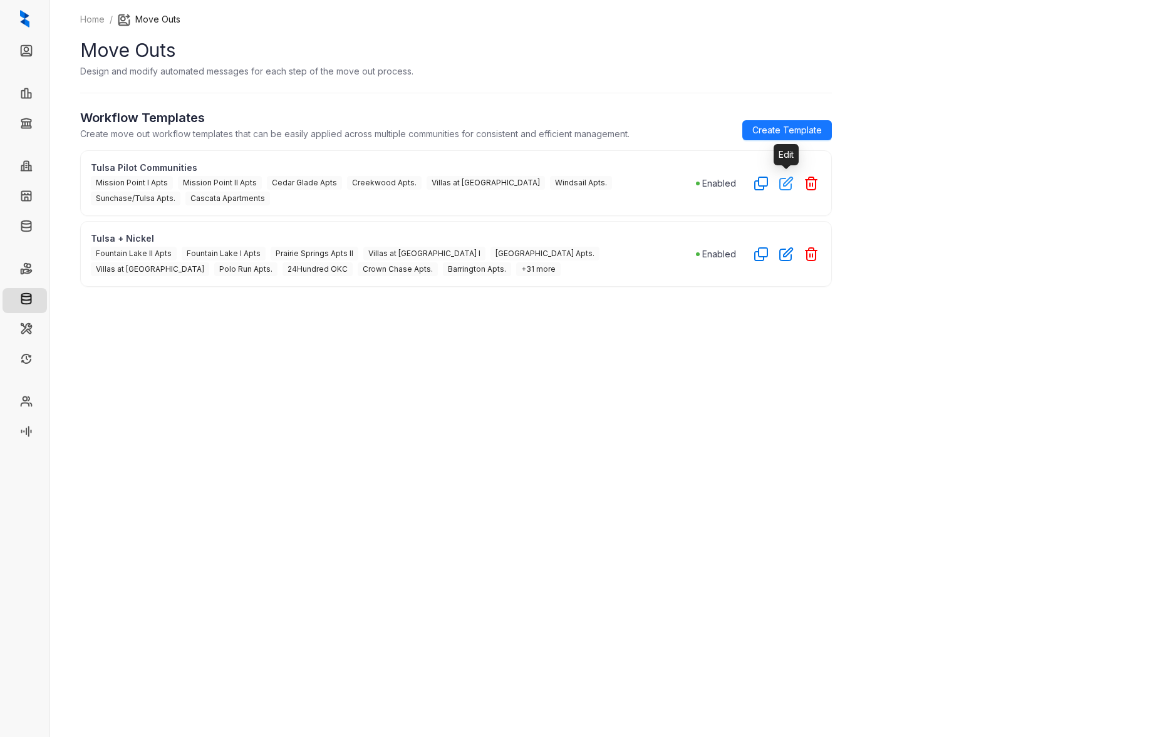
click at [786, 183] on icon "button" at bounding box center [786, 183] width 14 height 14
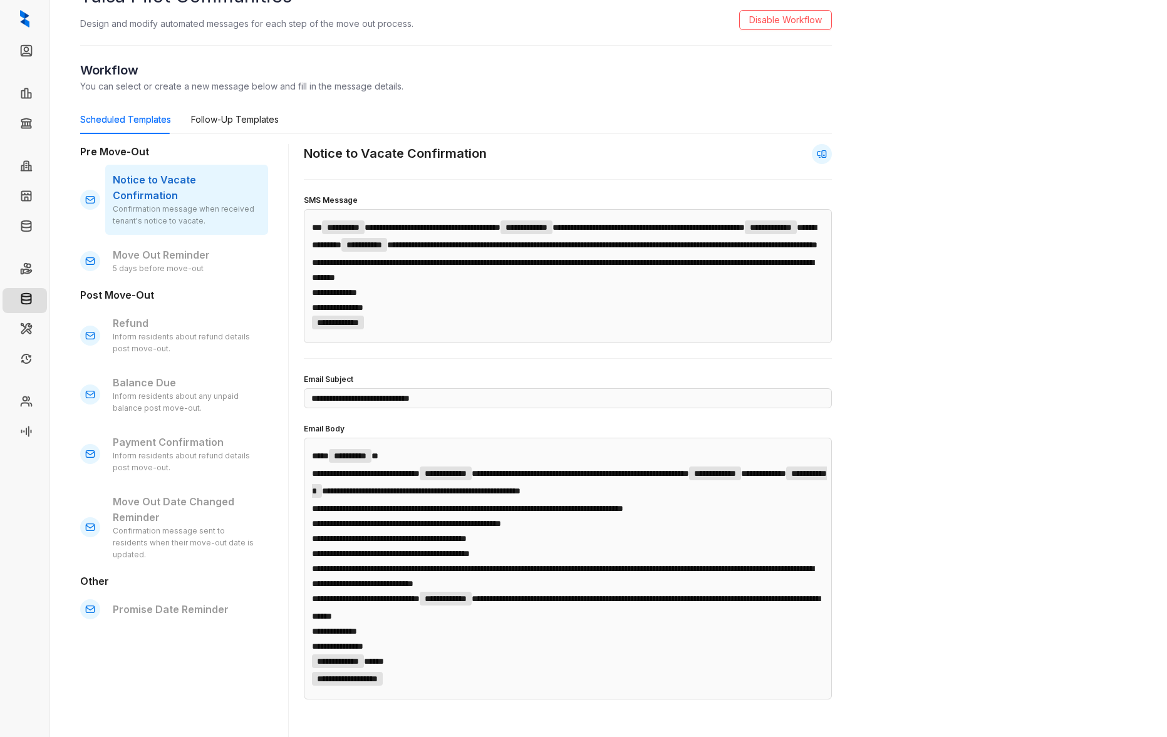
scroll to position [56, 0]
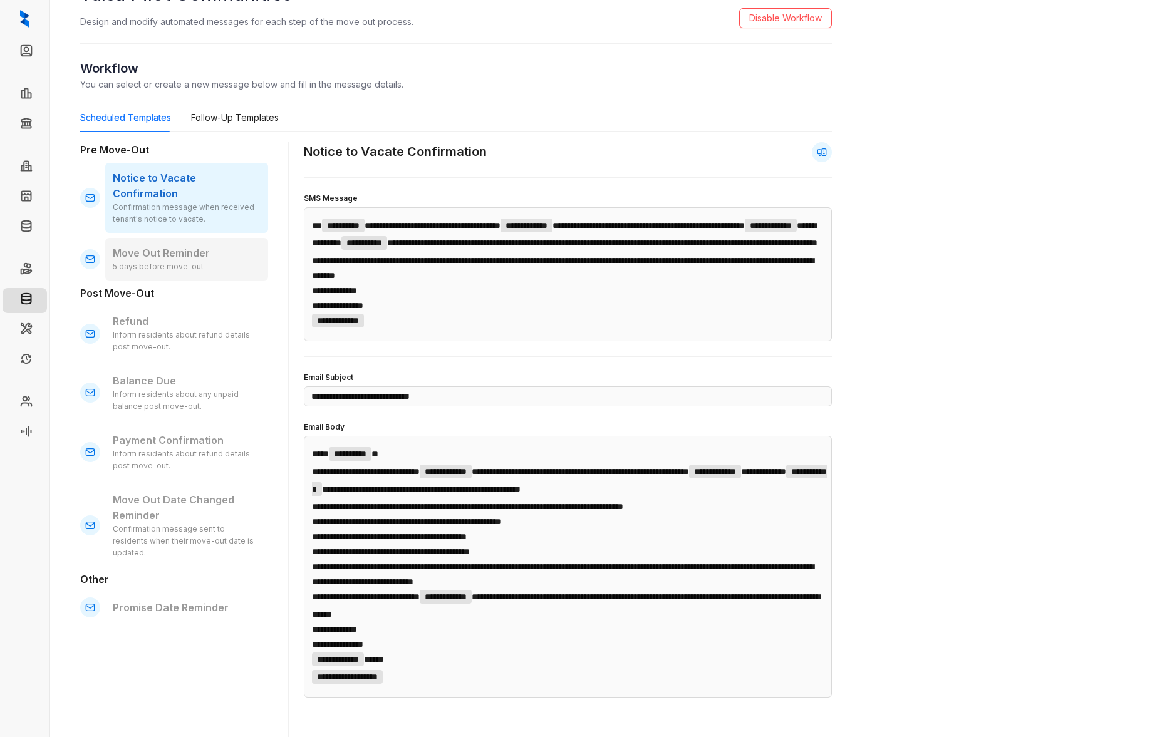
click at [216, 261] on div "5 days before move-out" at bounding box center [187, 267] width 148 height 12
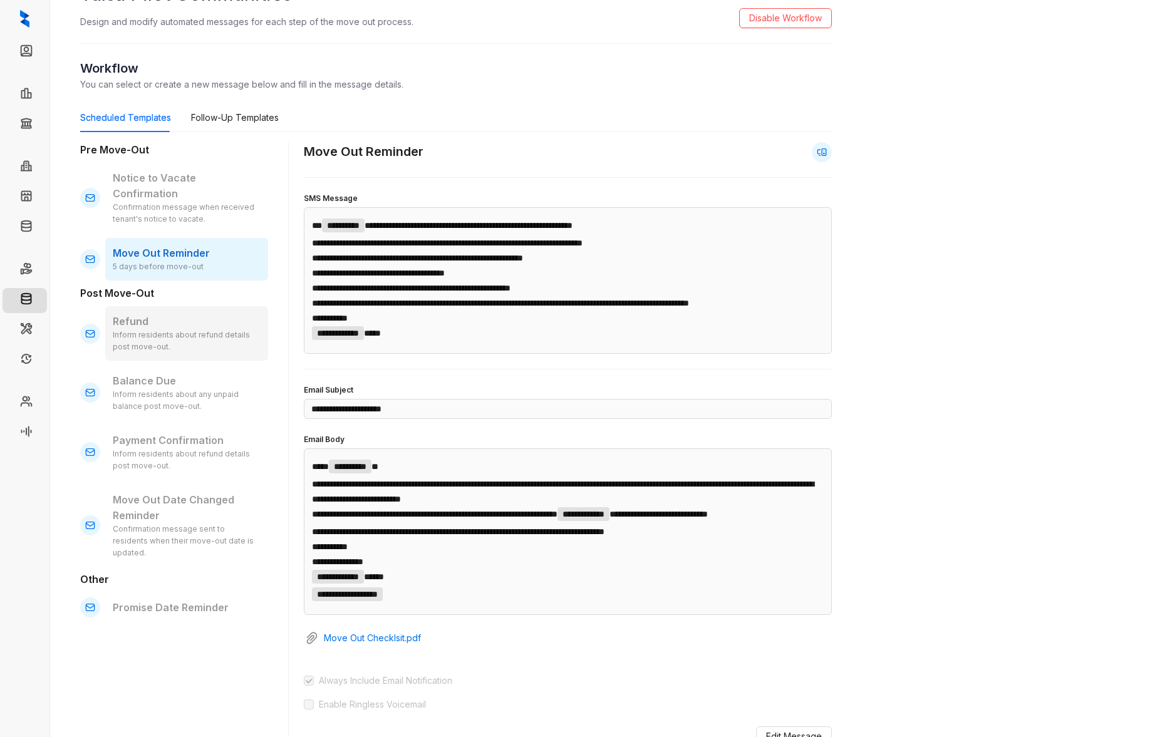
scroll to position [56, 0]
click at [178, 330] on div "Inform residents about refund details post move-out." at bounding box center [187, 342] width 148 height 24
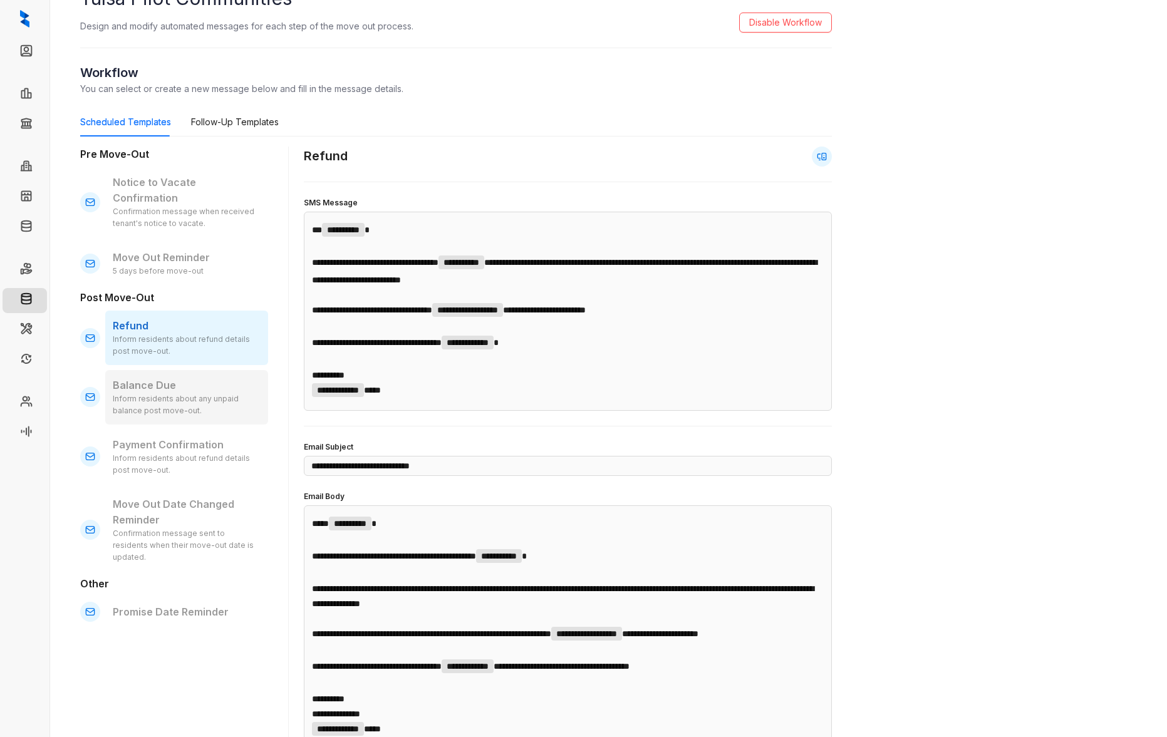
click at [192, 393] on div "Inform residents about any unpaid balance post move-out." at bounding box center [187, 405] width 148 height 24
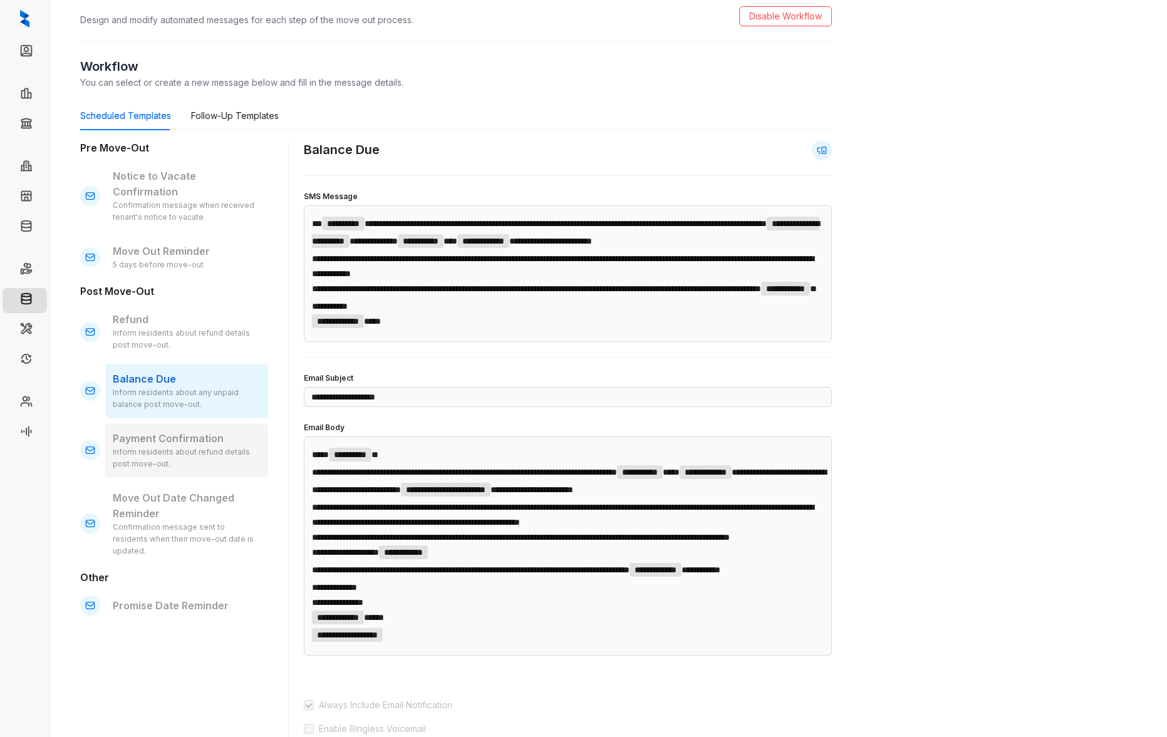
click at [204, 447] on div "Inform residents about refund details post move-out." at bounding box center [187, 459] width 148 height 24
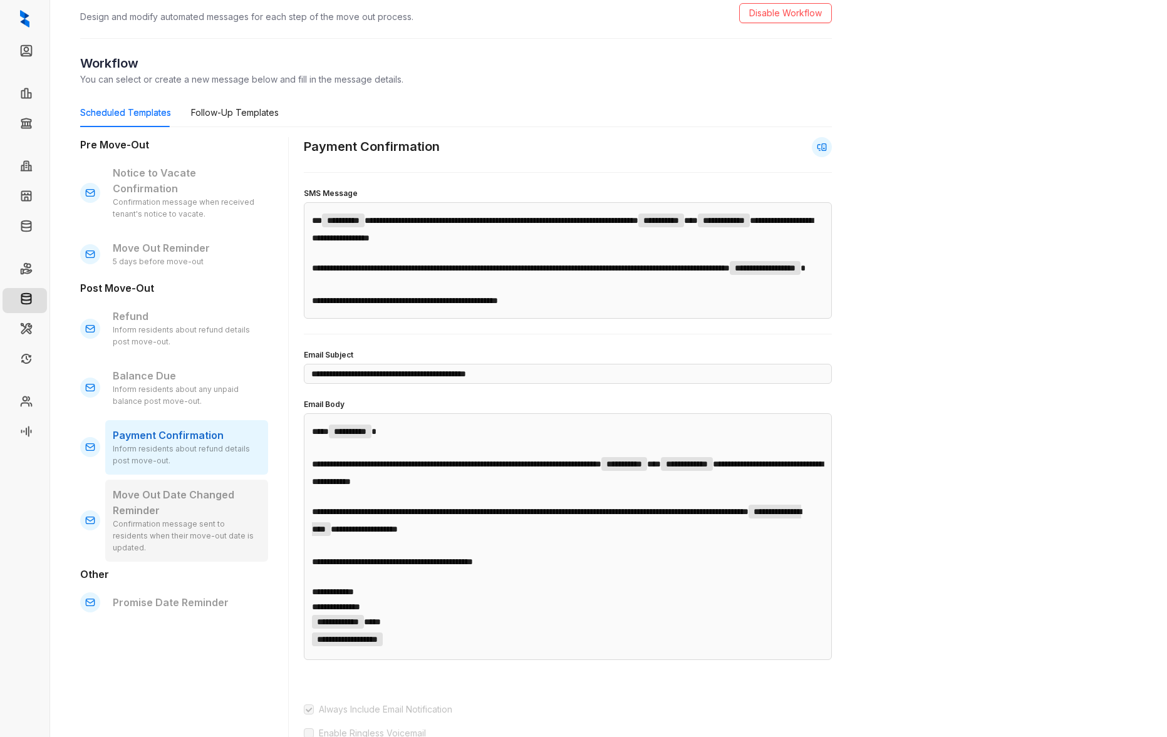
click at [202, 487] on p "Move Out Date Changed Reminder" at bounding box center [187, 502] width 148 height 31
type input "**********"
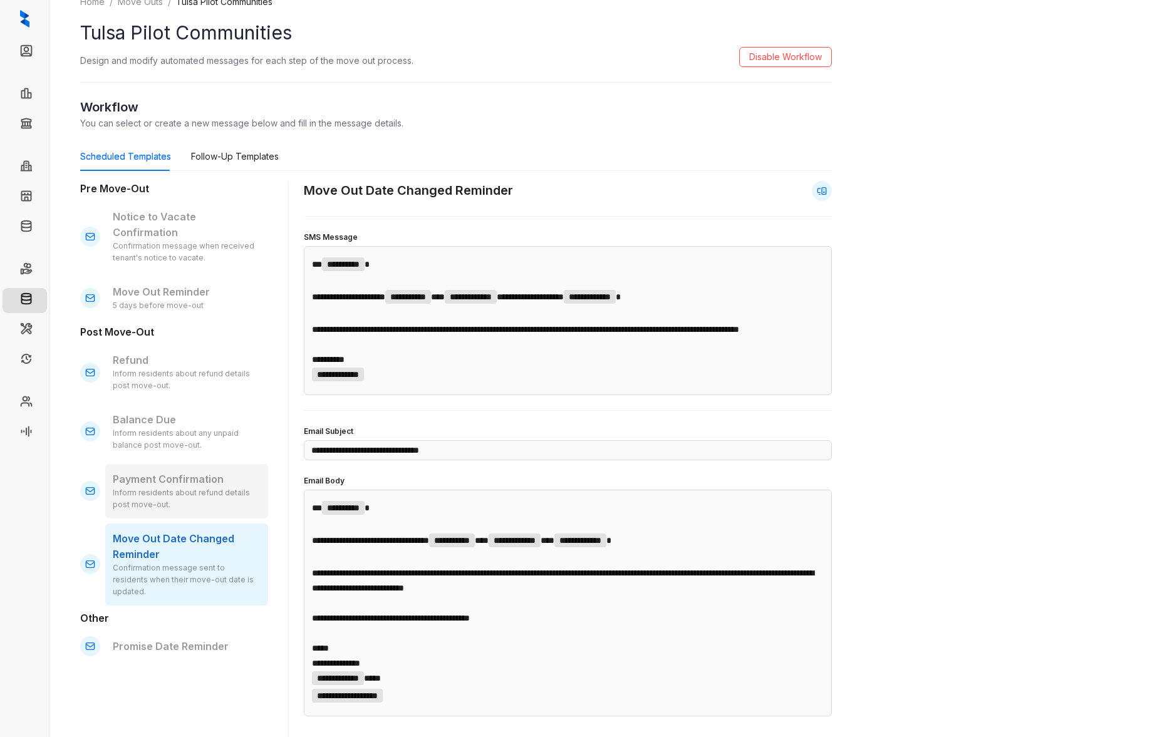
scroll to position [18, 0]
click at [227, 152] on div "Follow-Up Templates" at bounding box center [235, 156] width 88 height 14
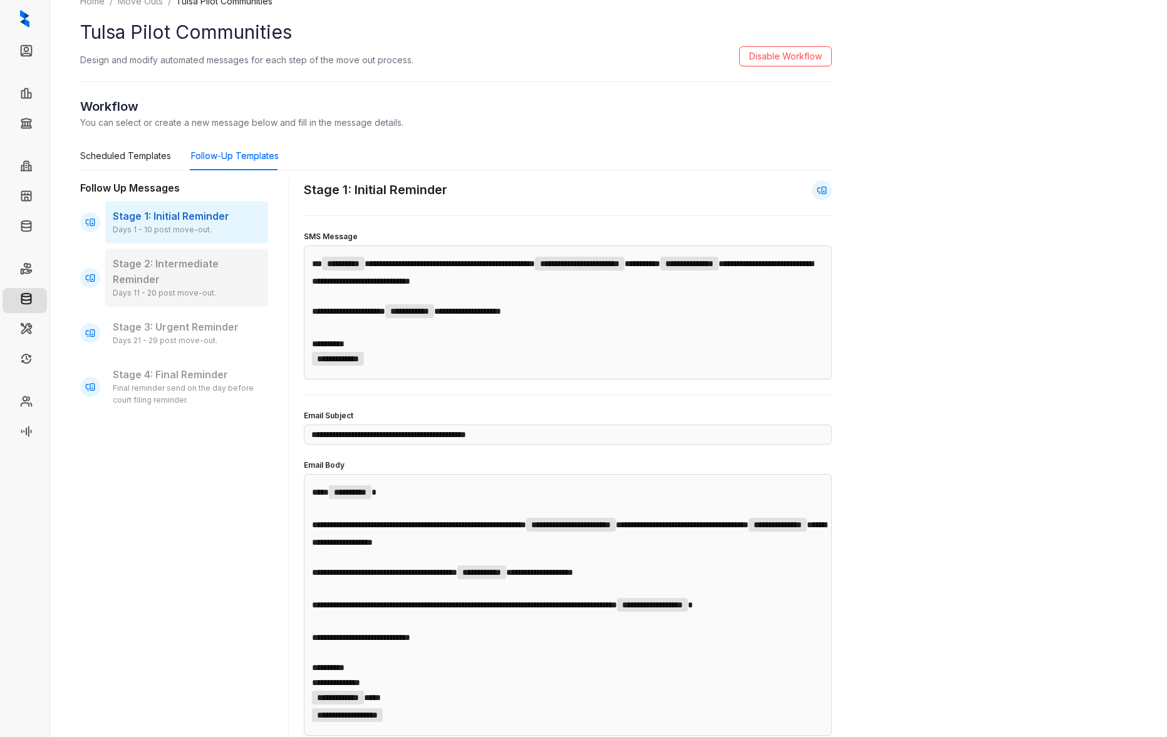
click at [219, 264] on p "Stage 2: Intermediate Reminder" at bounding box center [187, 271] width 148 height 31
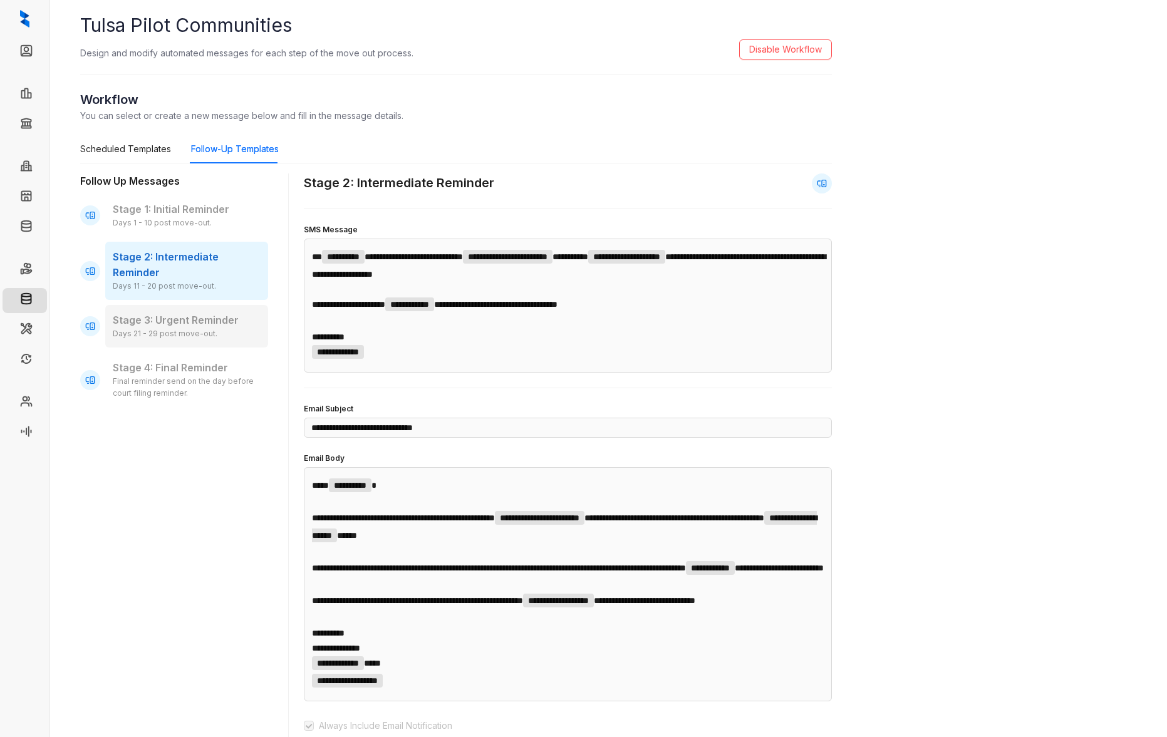
click at [214, 331] on div "Days 21 - 29 post move-out." at bounding box center [187, 334] width 148 height 12
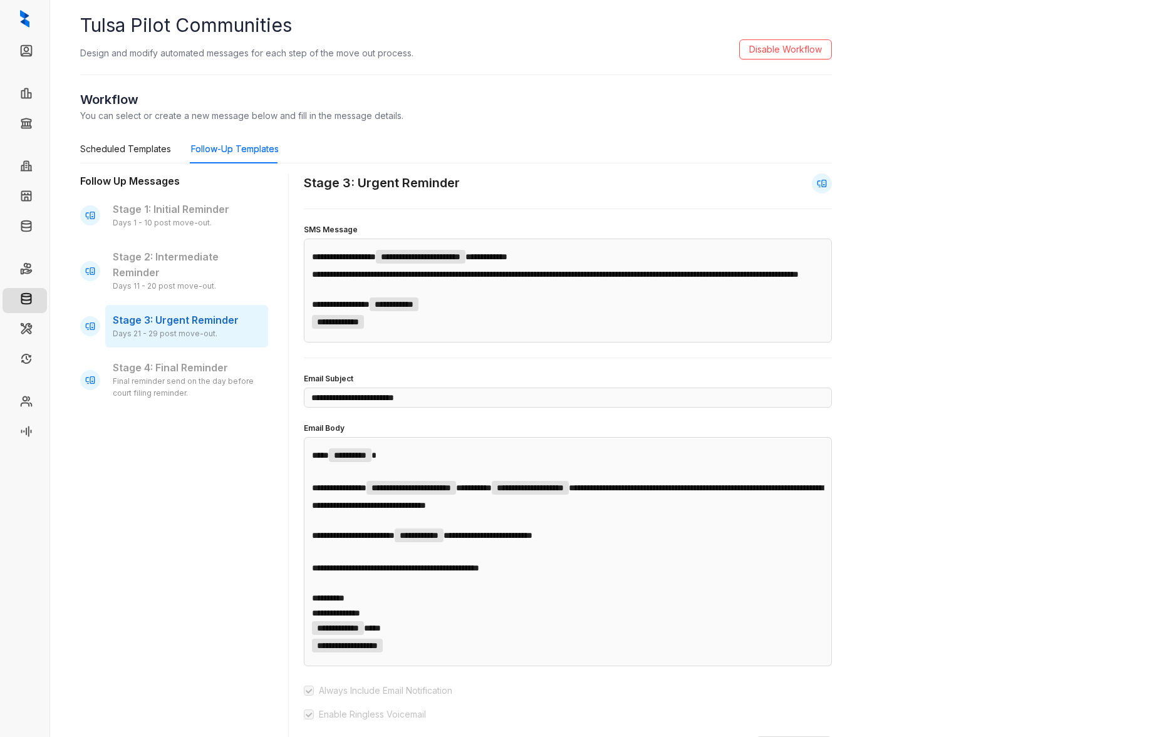
scroll to position [23, 0]
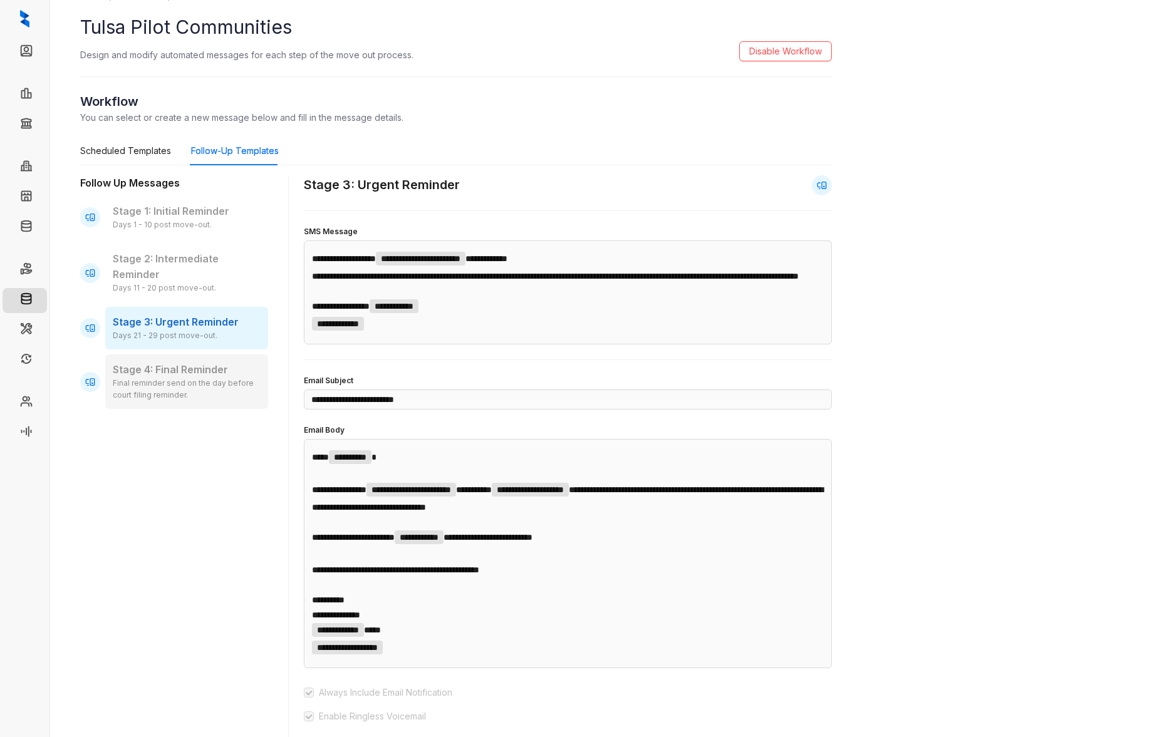
click at [207, 393] on div "Final reminder send on the day before court filing reminder." at bounding box center [187, 390] width 148 height 24
type input "**********"
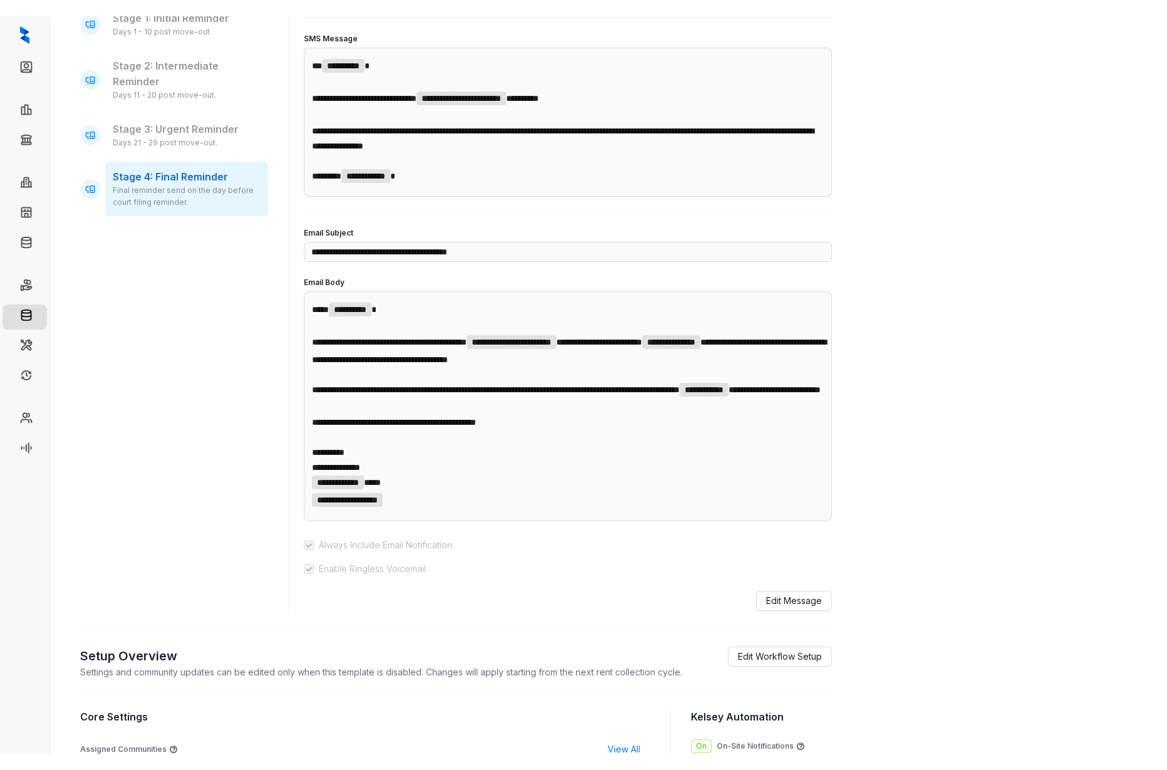
scroll to position [0, 0]
